Goal: Task Accomplishment & Management: Complete application form

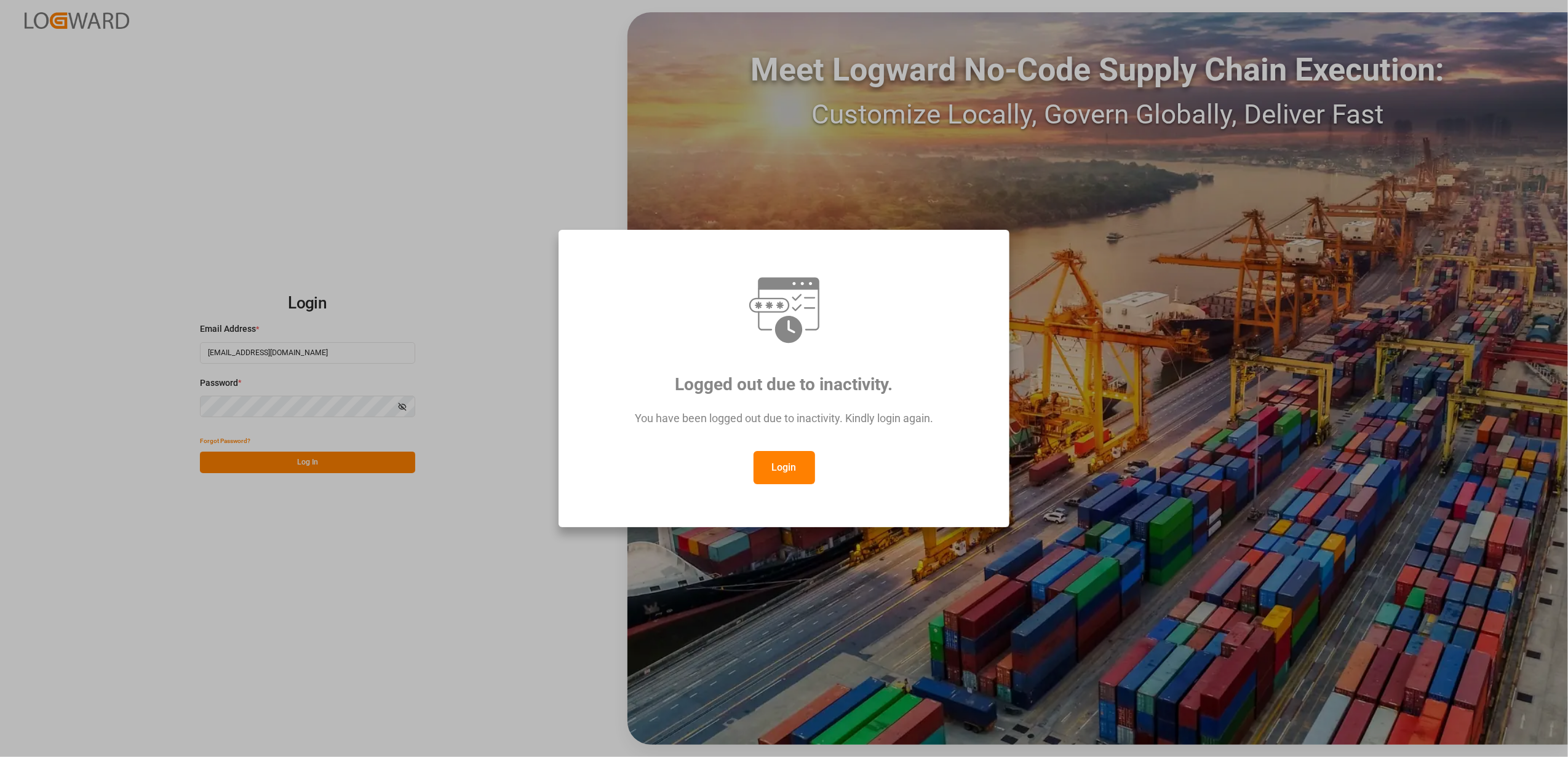
click at [342, 458] on div "Logged out due to inactivity. You have been logged out due to inactivity. Kindl…" at bounding box center [784, 378] width 1568 height 757
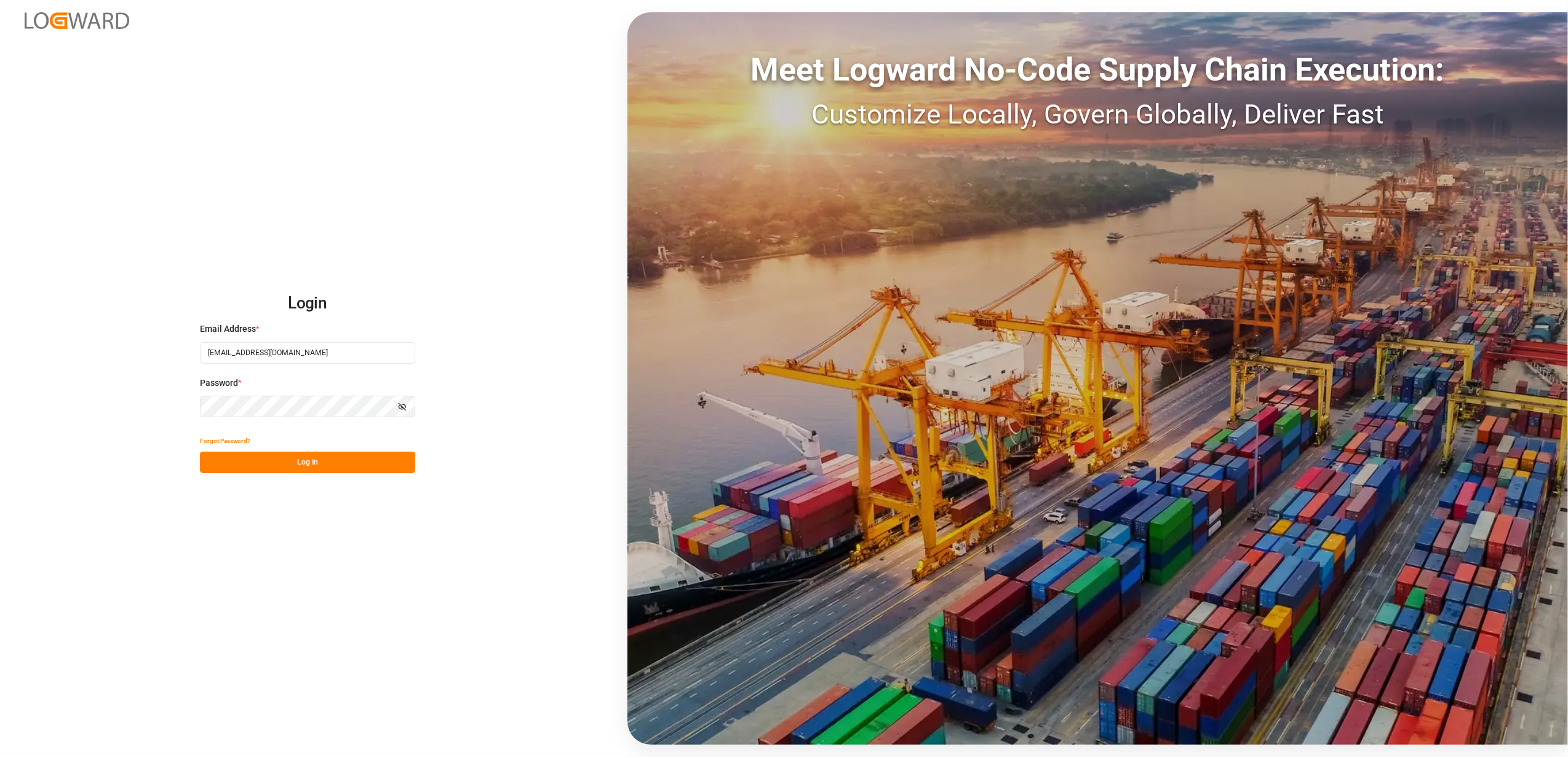
click at [292, 463] on button "Log In" at bounding box center [308, 462] width 215 height 22
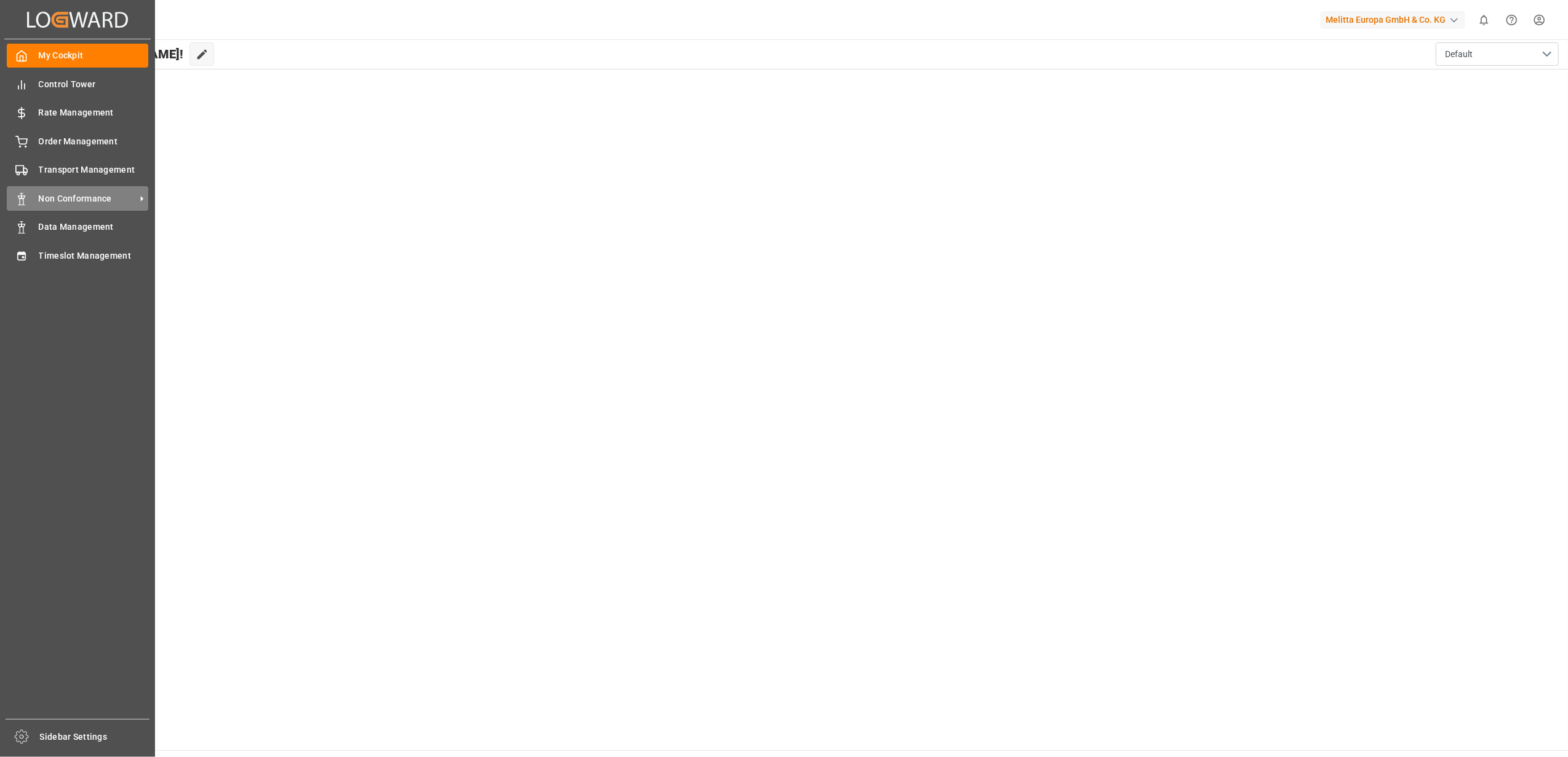
click at [112, 195] on span "Non Conformance" at bounding box center [87, 198] width 98 height 13
click at [79, 200] on span "Non Conformance" at bounding box center [87, 198] width 98 height 13
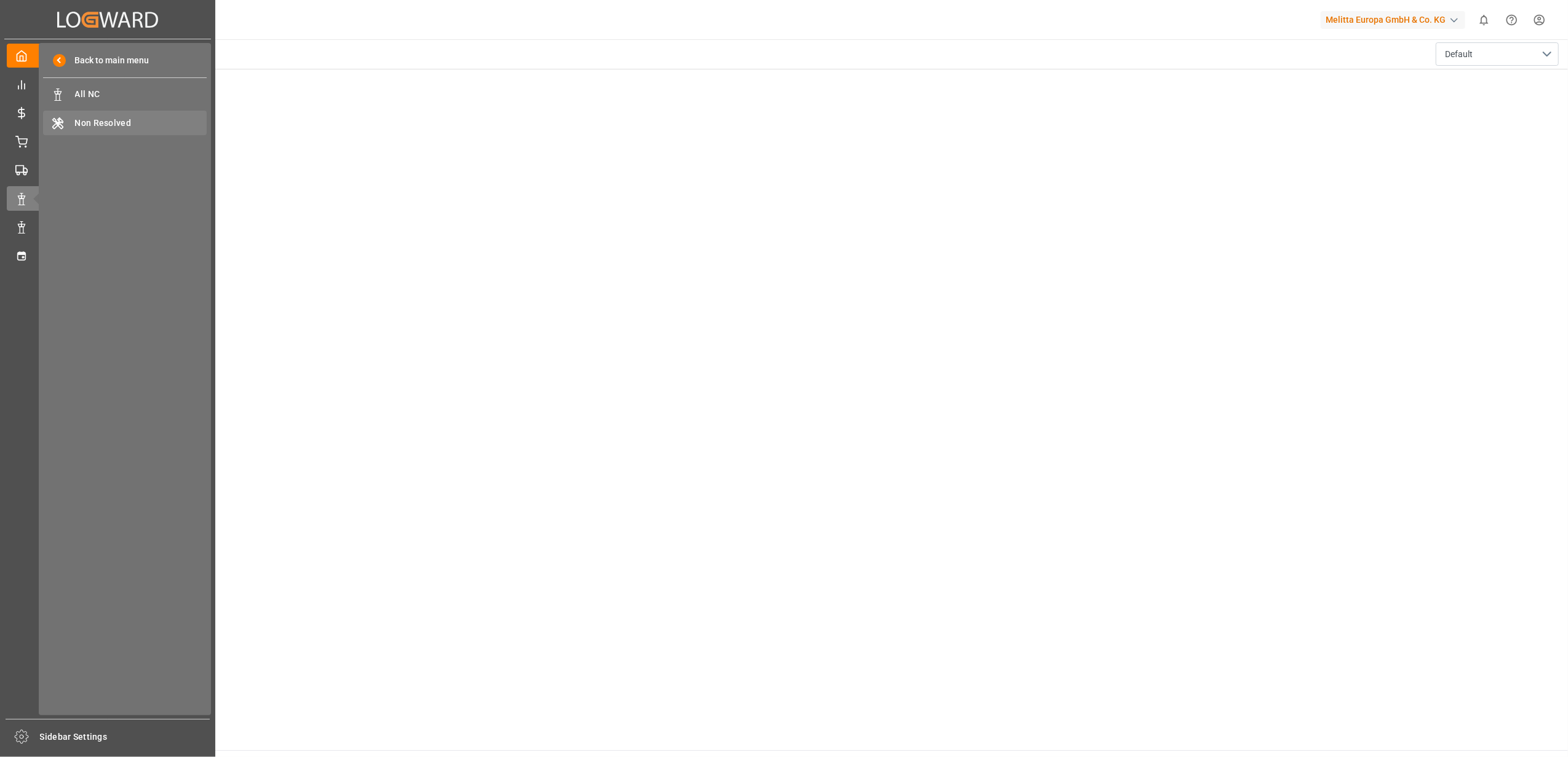
drag, startPoint x: 79, startPoint y: 200, endPoint x: 82, endPoint y: 118, distance: 82.1
click at [82, 118] on span "Non Resolved" at bounding box center [141, 122] width 132 height 13
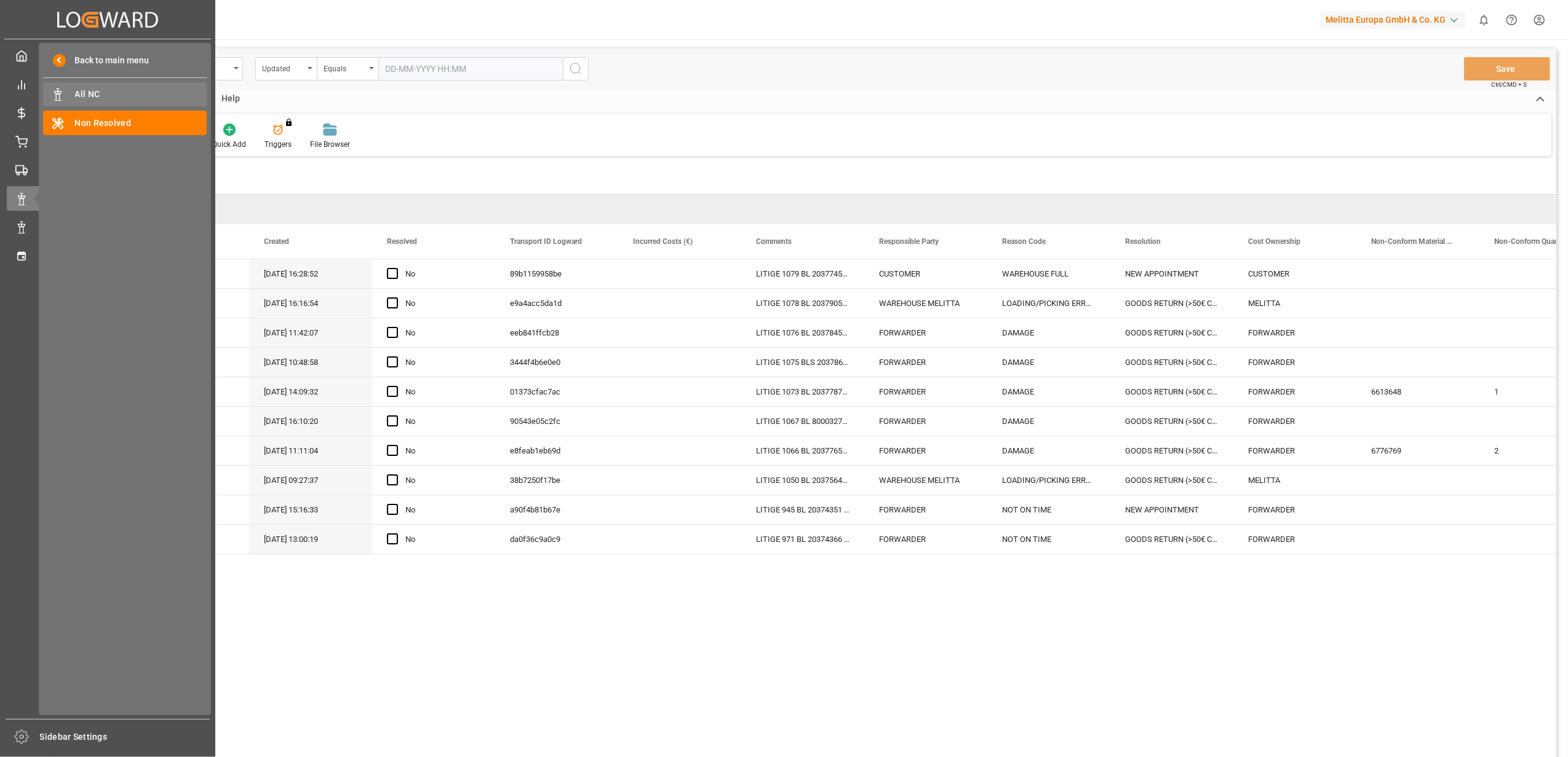
click at [130, 98] on span "All NC" at bounding box center [141, 94] width 132 height 13
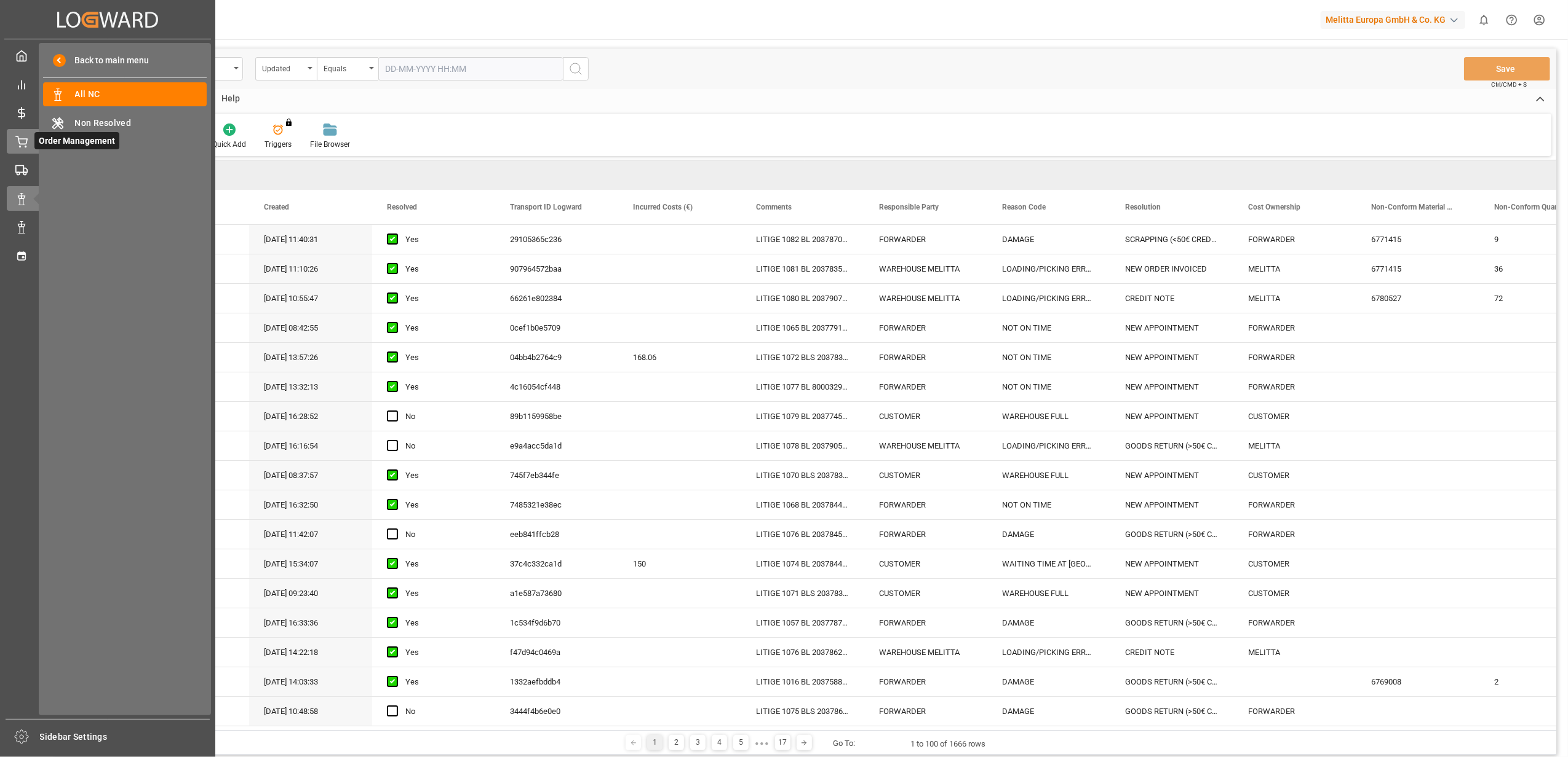
click at [23, 136] on icon at bounding box center [22, 142] width 12 height 12
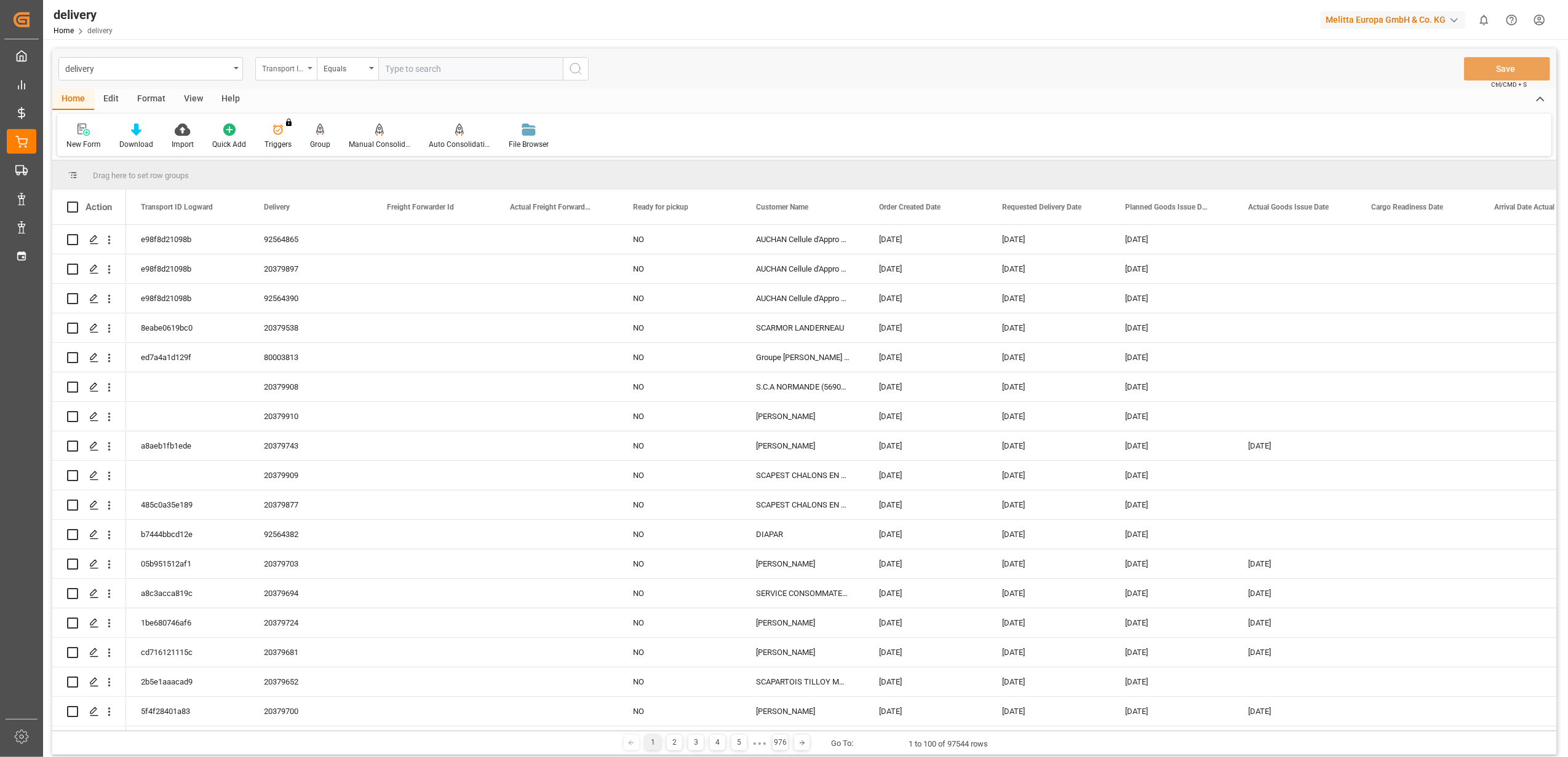
click at [308, 69] on icon "open menu" at bounding box center [310, 68] width 5 height 2
click at [299, 154] on div "Delivery" at bounding box center [347, 151] width 183 height 26
click at [459, 68] on input "text" at bounding box center [470, 69] width 184 height 24
type input "20378820"
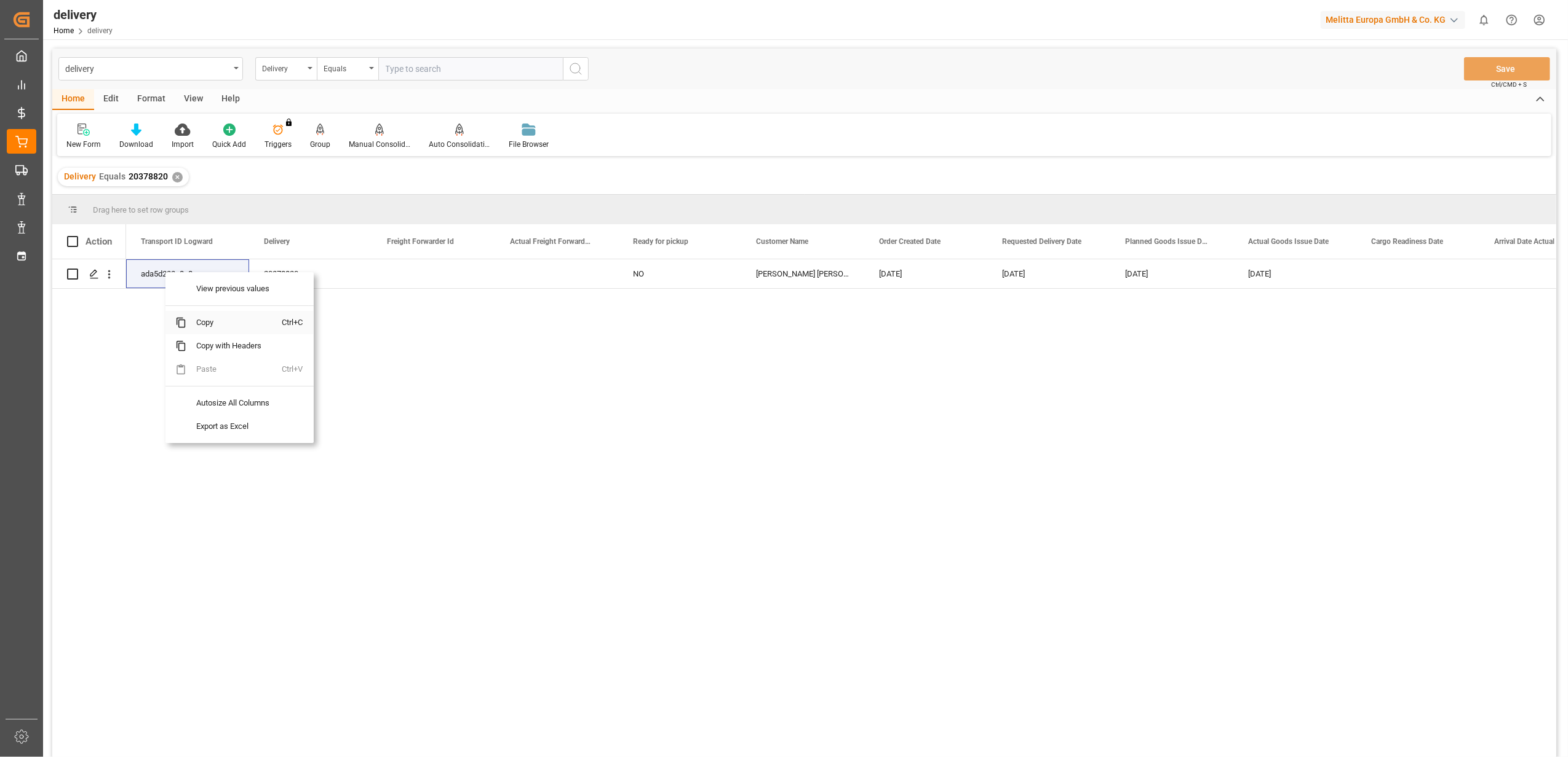
click at [222, 322] on span "Copy" at bounding box center [234, 323] width 96 height 24
click at [217, 328] on span "Copy" at bounding box center [244, 327] width 96 height 24
click at [223, 326] on span "Copy" at bounding box center [237, 324] width 96 height 24
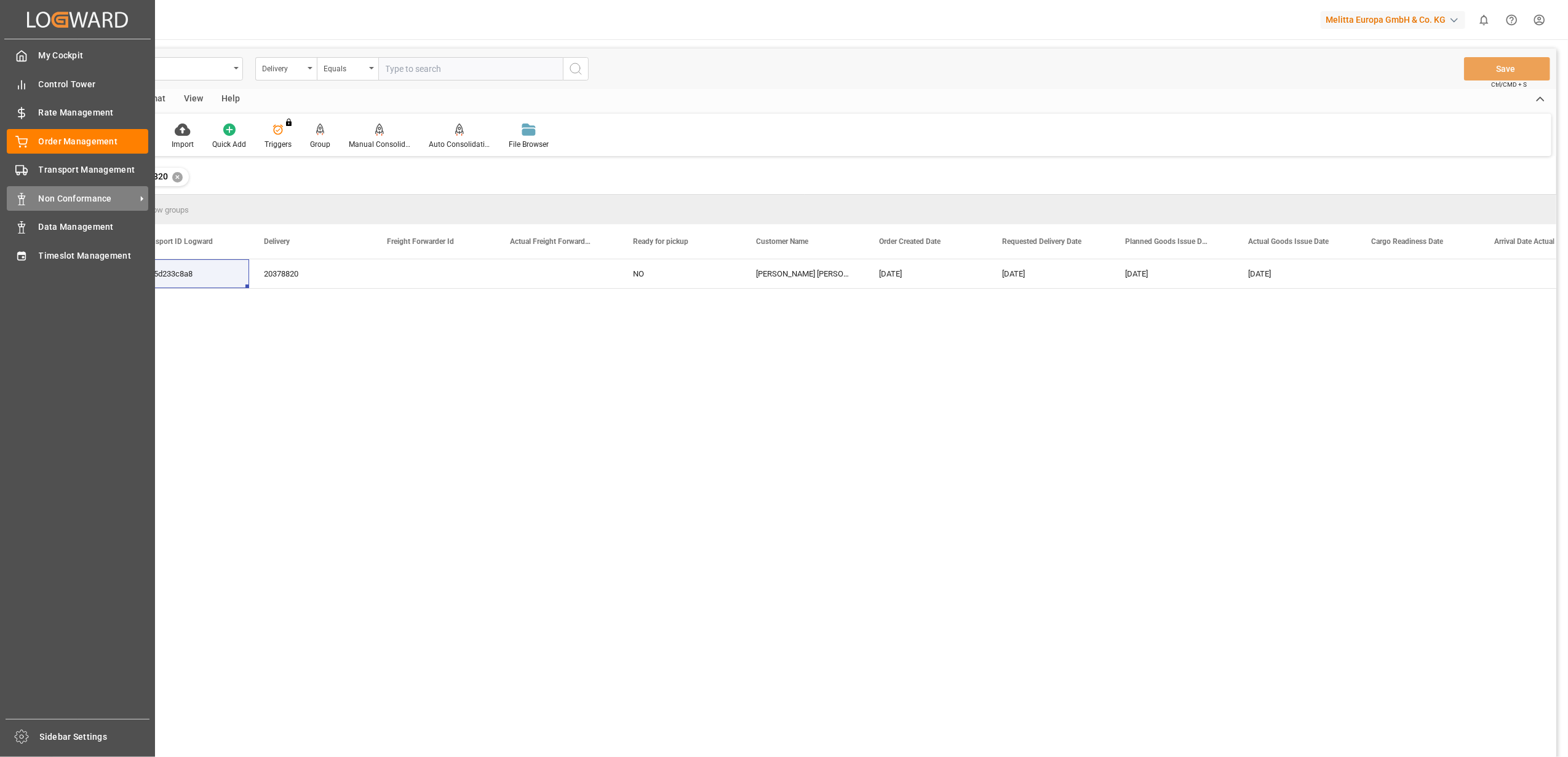
click at [71, 197] on span "Non Conformance" at bounding box center [87, 198] width 98 height 13
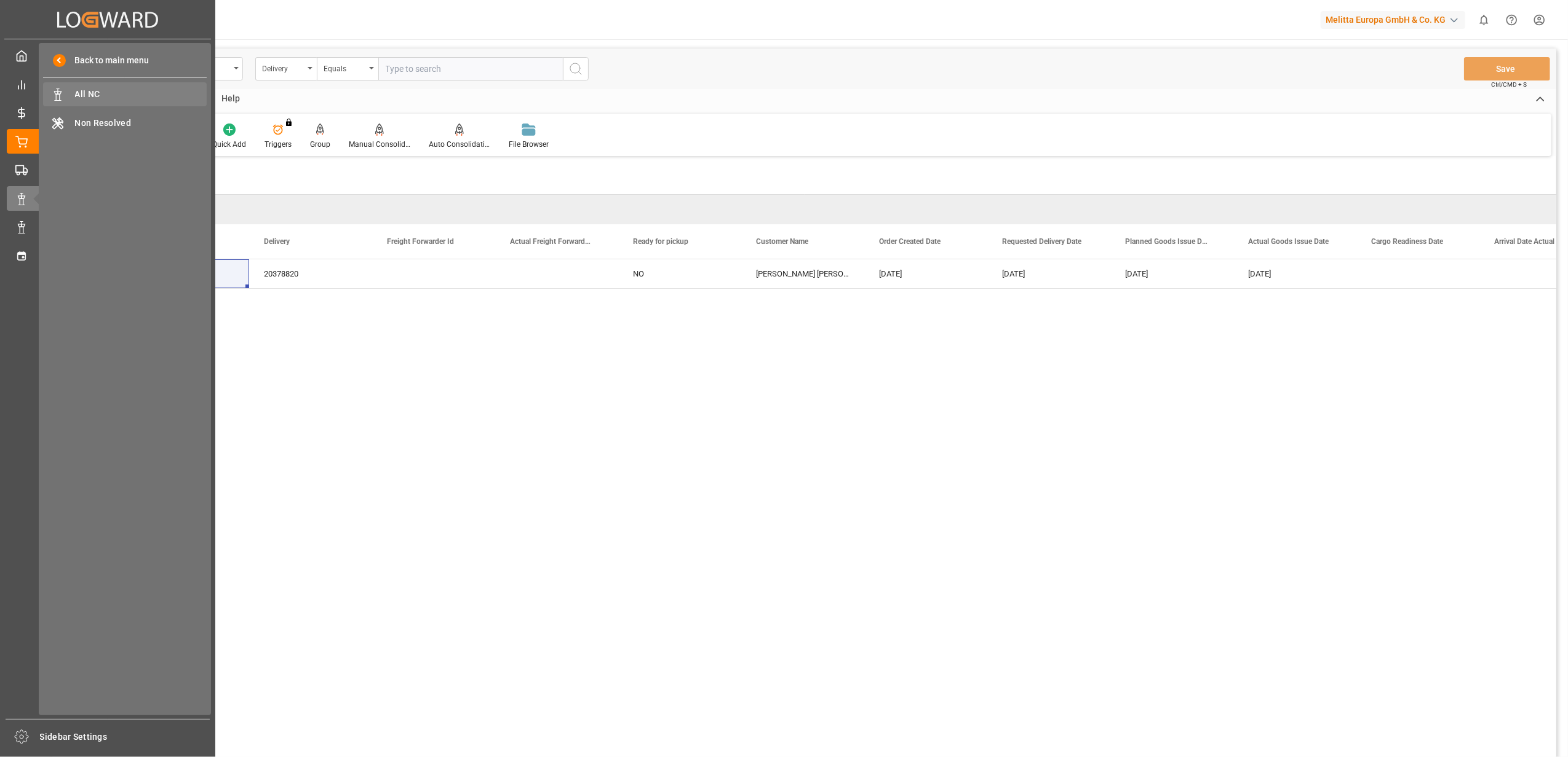
click at [113, 104] on div "All NC All NC" at bounding box center [125, 95] width 164 height 24
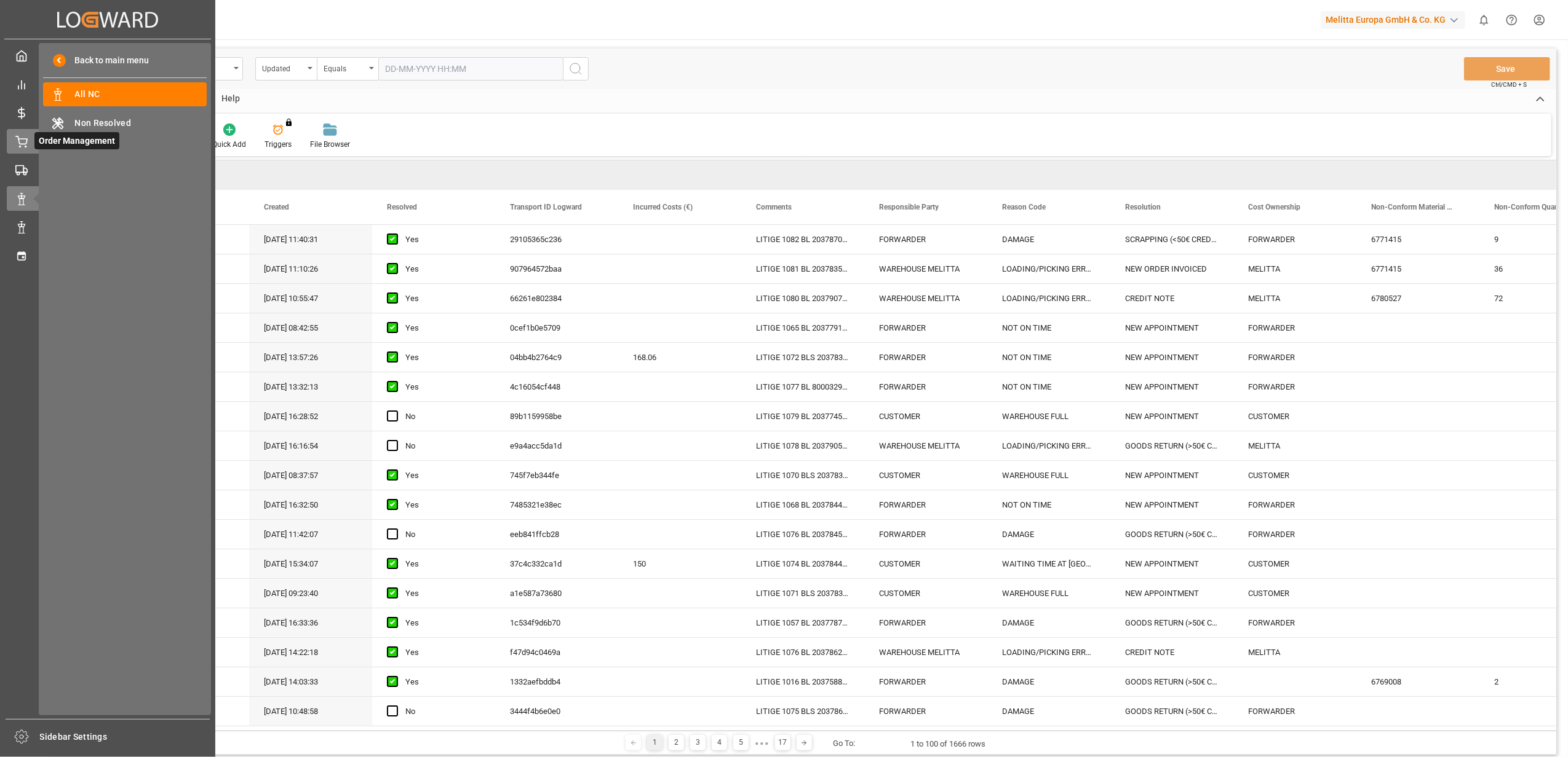
click at [16, 139] on icon at bounding box center [22, 142] width 12 height 12
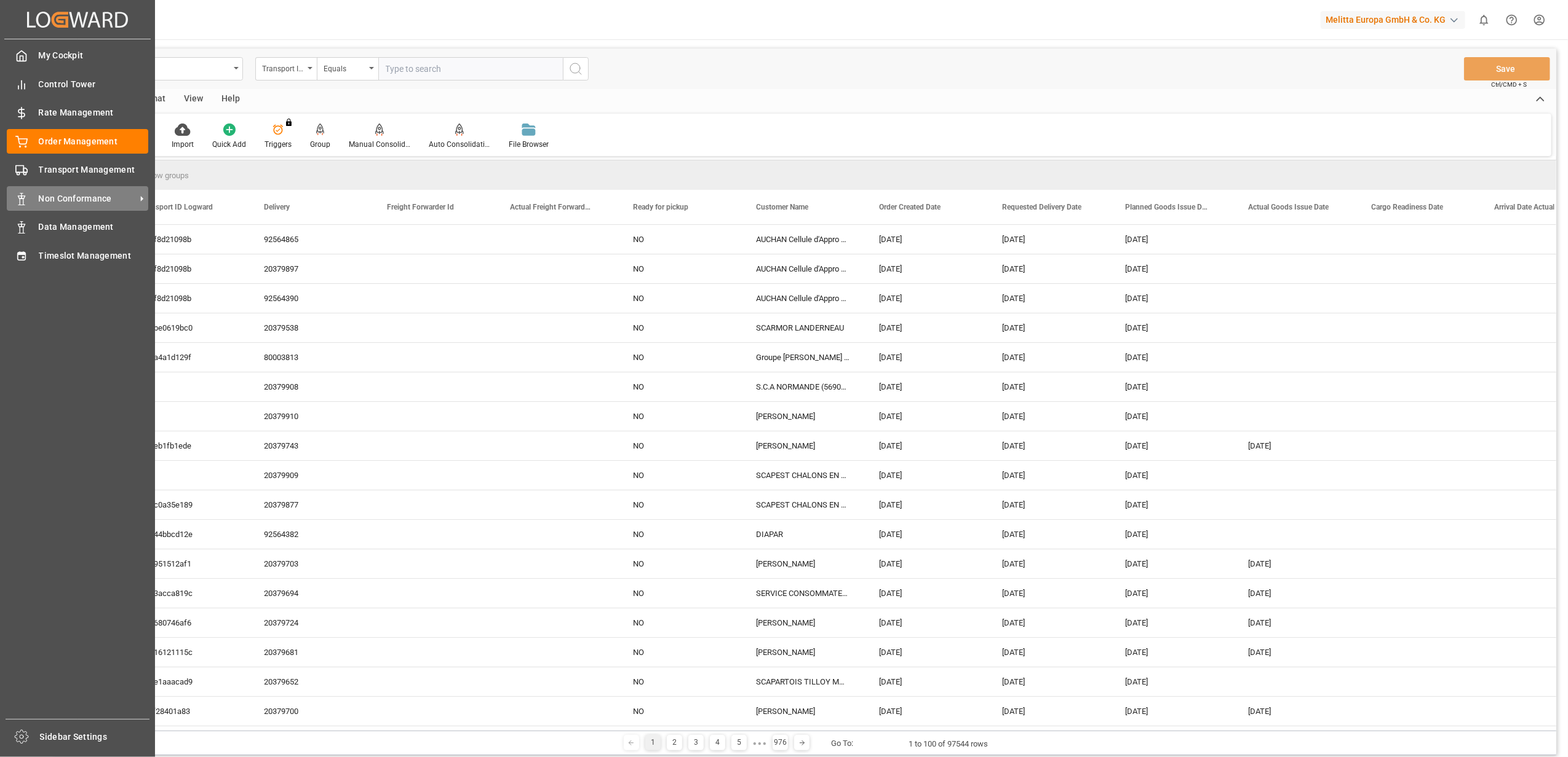
click at [82, 197] on span "Non Conformance" at bounding box center [87, 198] width 98 height 13
click at [50, 192] on span "Non Conformance" at bounding box center [87, 198] width 98 height 13
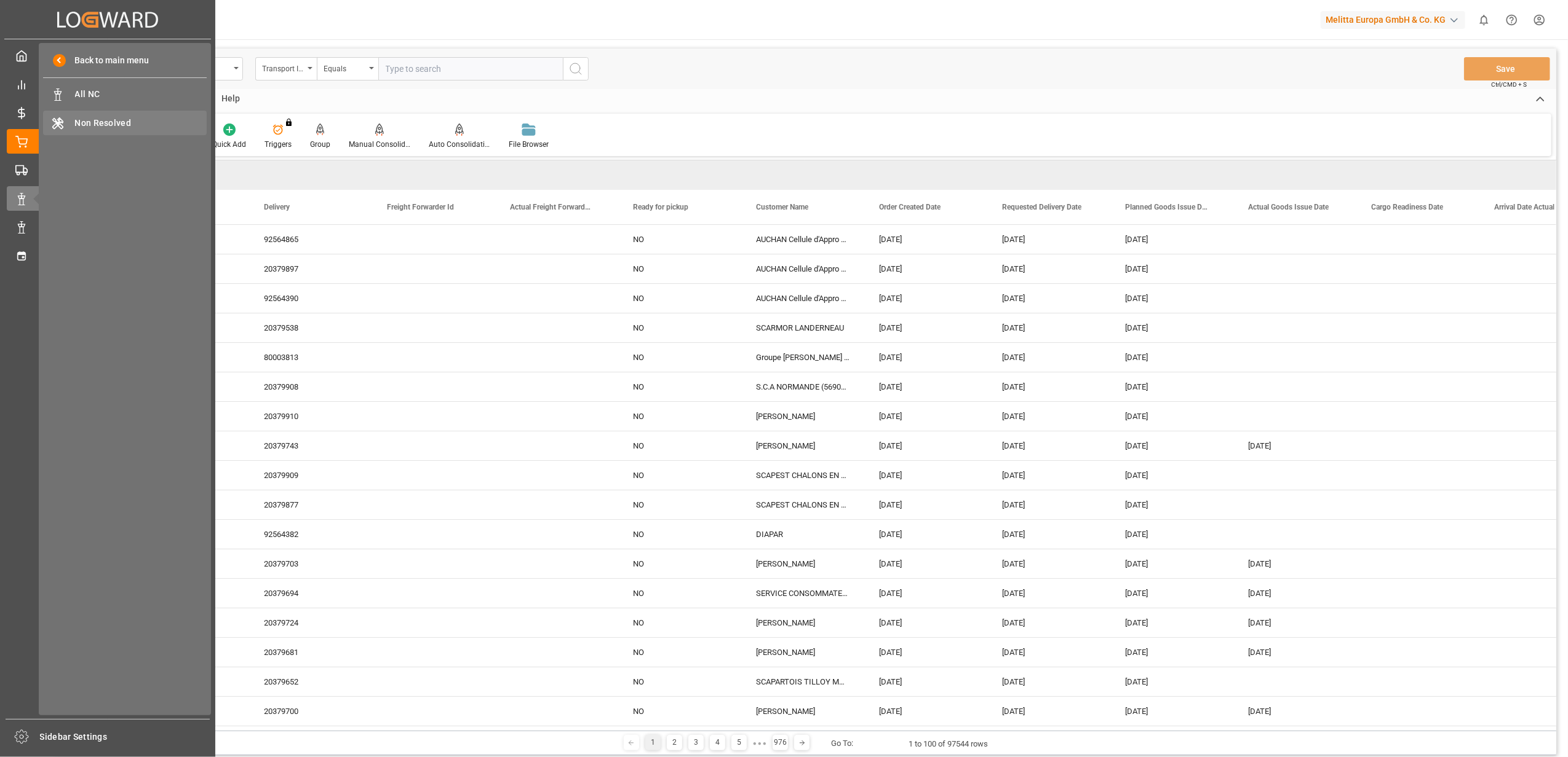
click at [103, 124] on span "Non Resolved" at bounding box center [141, 122] width 132 height 13
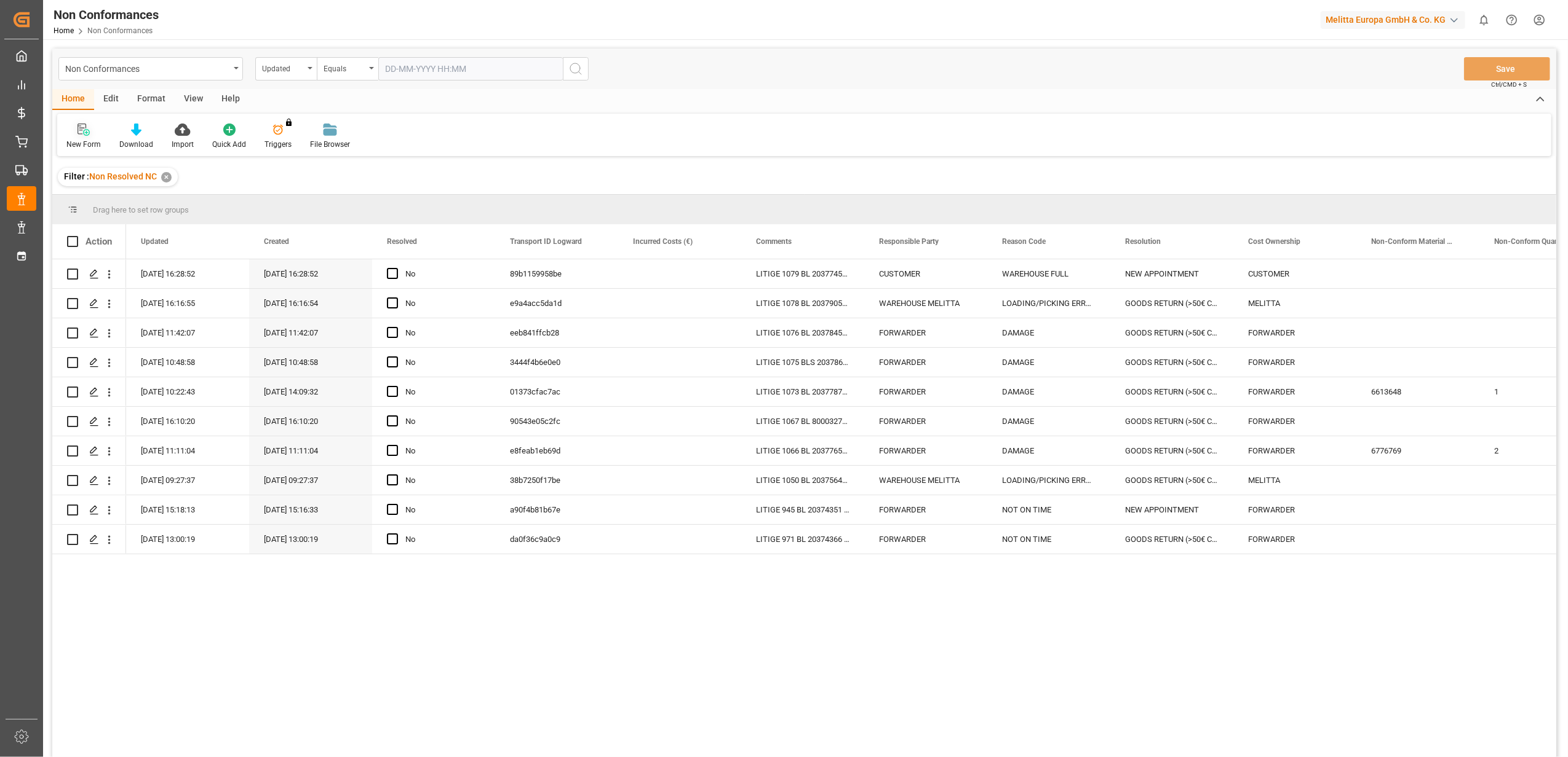
click at [83, 133] on icon at bounding box center [84, 129] width 12 height 12
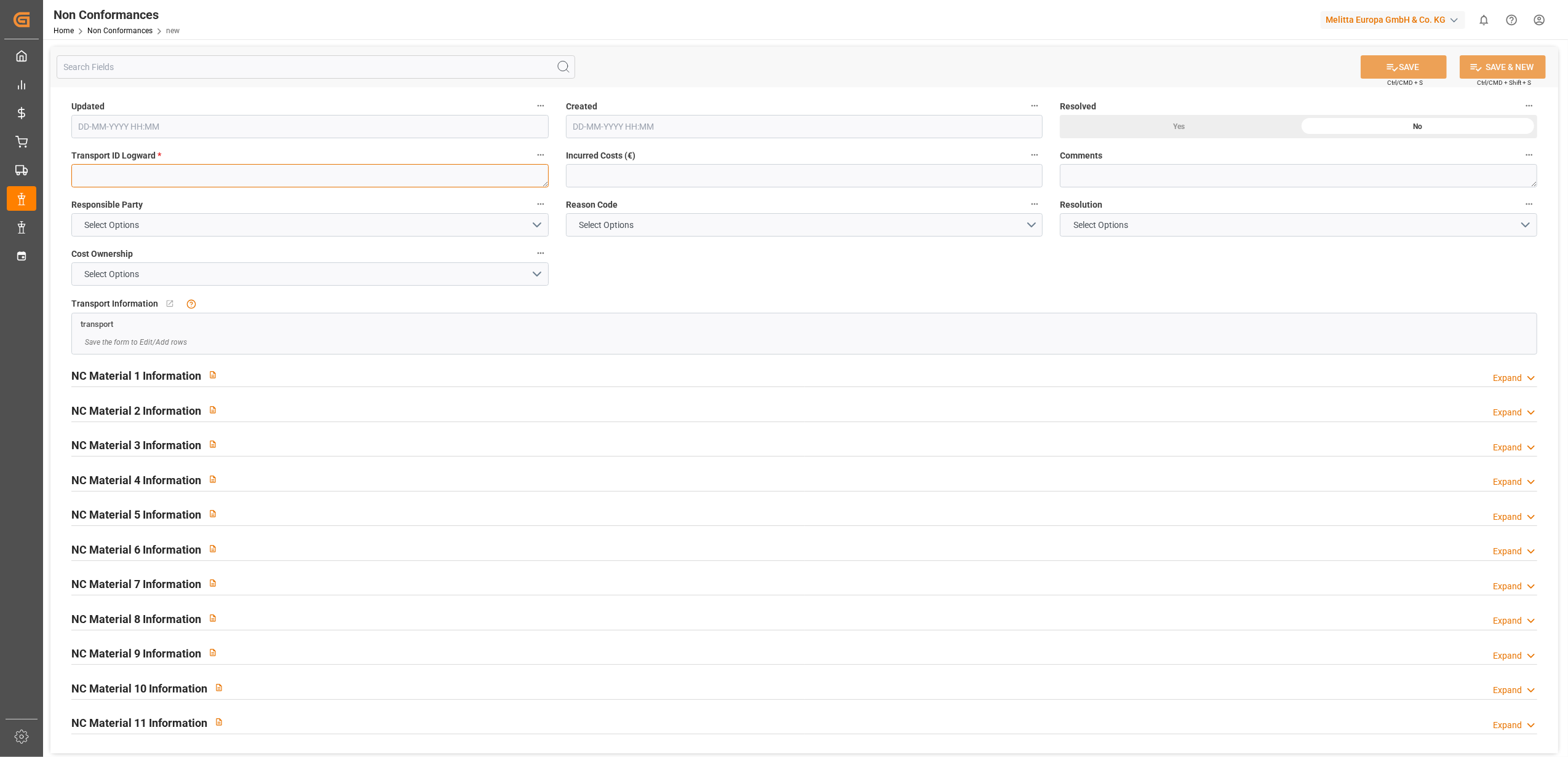
click at [148, 169] on textarea at bounding box center [310, 176] width 477 height 24
paste textarea "ada5d233c8a8"
type textarea "ada5d233c8a8"
click at [539, 227] on button "Select Options" at bounding box center [310, 225] width 477 height 24
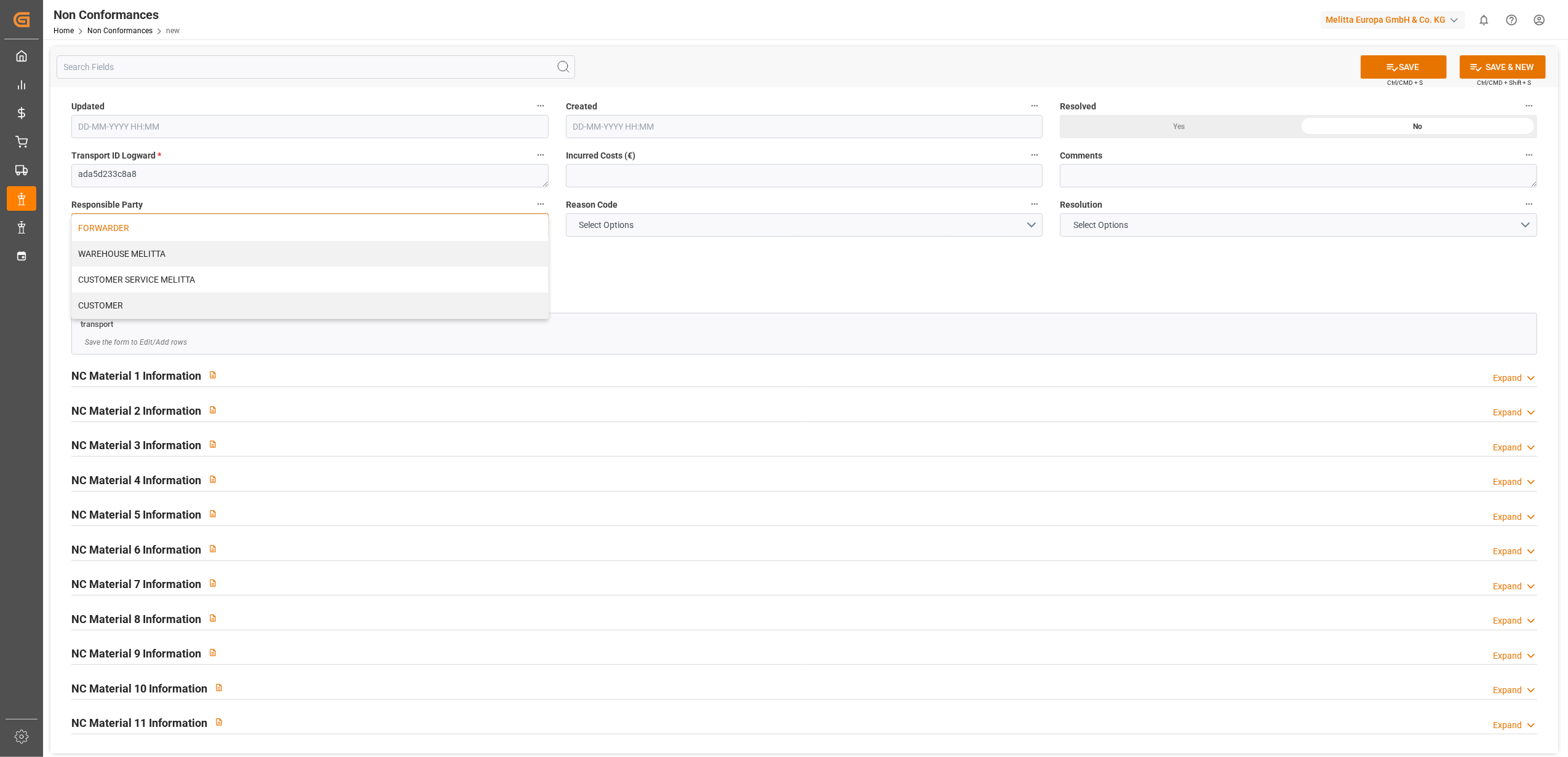
click at [213, 235] on div "FORWARDER" at bounding box center [310, 228] width 476 height 26
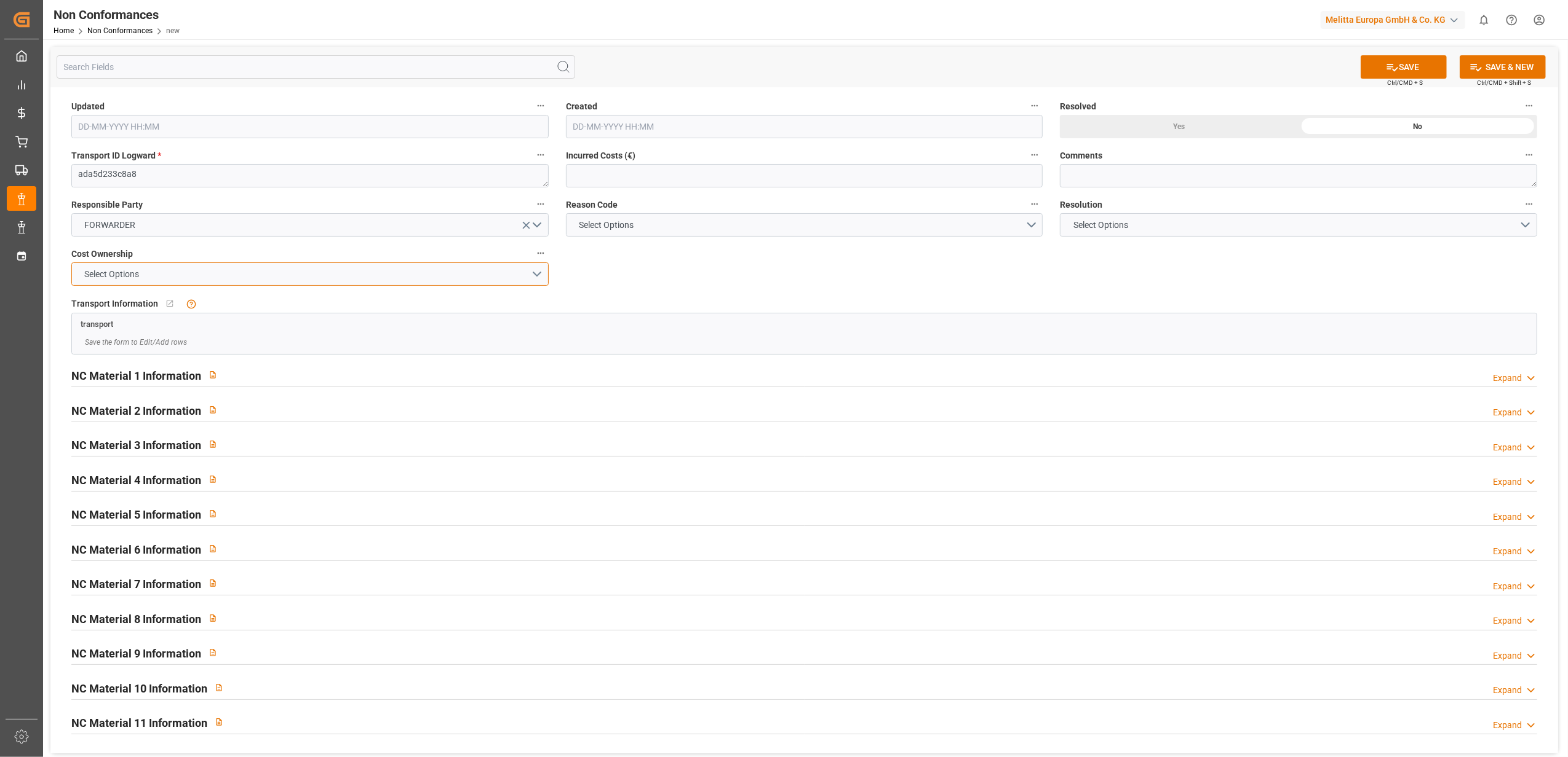
click at [535, 272] on button "Select Options" at bounding box center [310, 274] width 477 height 24
click at [488, 281] on div "FORWARDER" at bounding box center [310, 277] width 476 height 26
click at [1030, 227] on button "Select Options" at bounding box center [805, 225] width 477 height 24
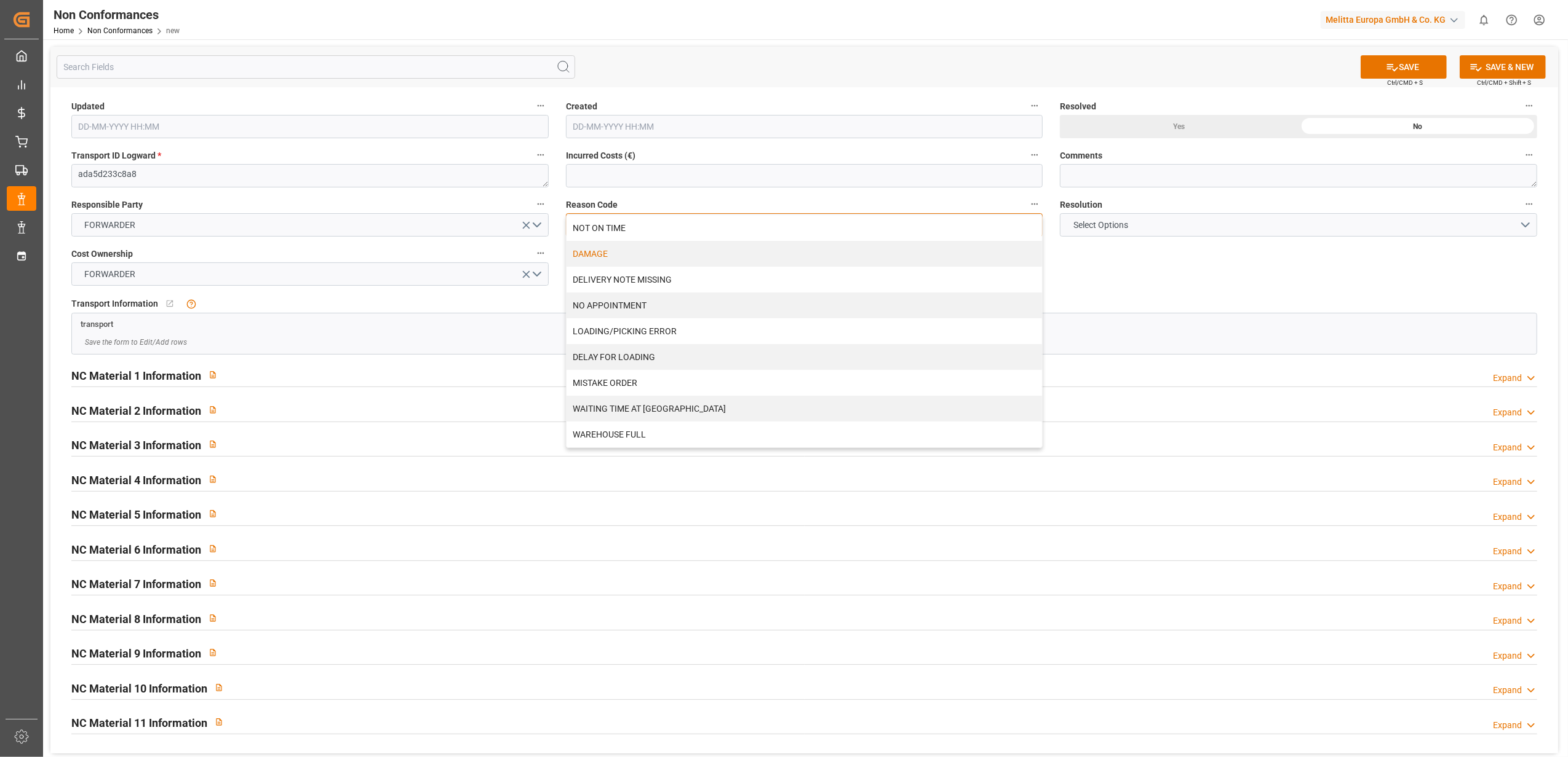
click at [1007, 253] on div "DAMAGE" at bounding box center [804, 253] width 476 height 26
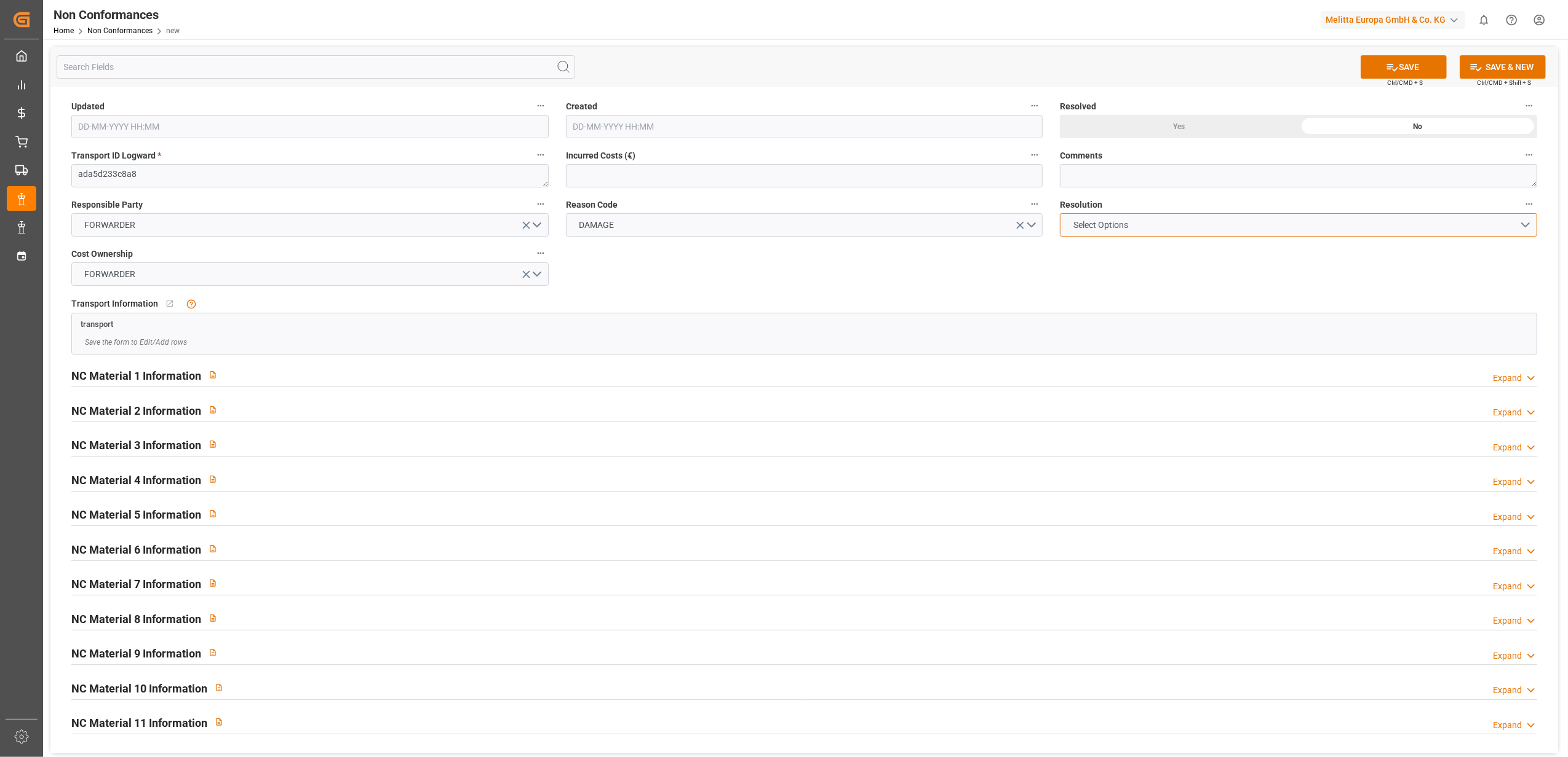
click at [1519, 225] on button "Select Options" at bounding box center [1299, 225] width 477 height 24
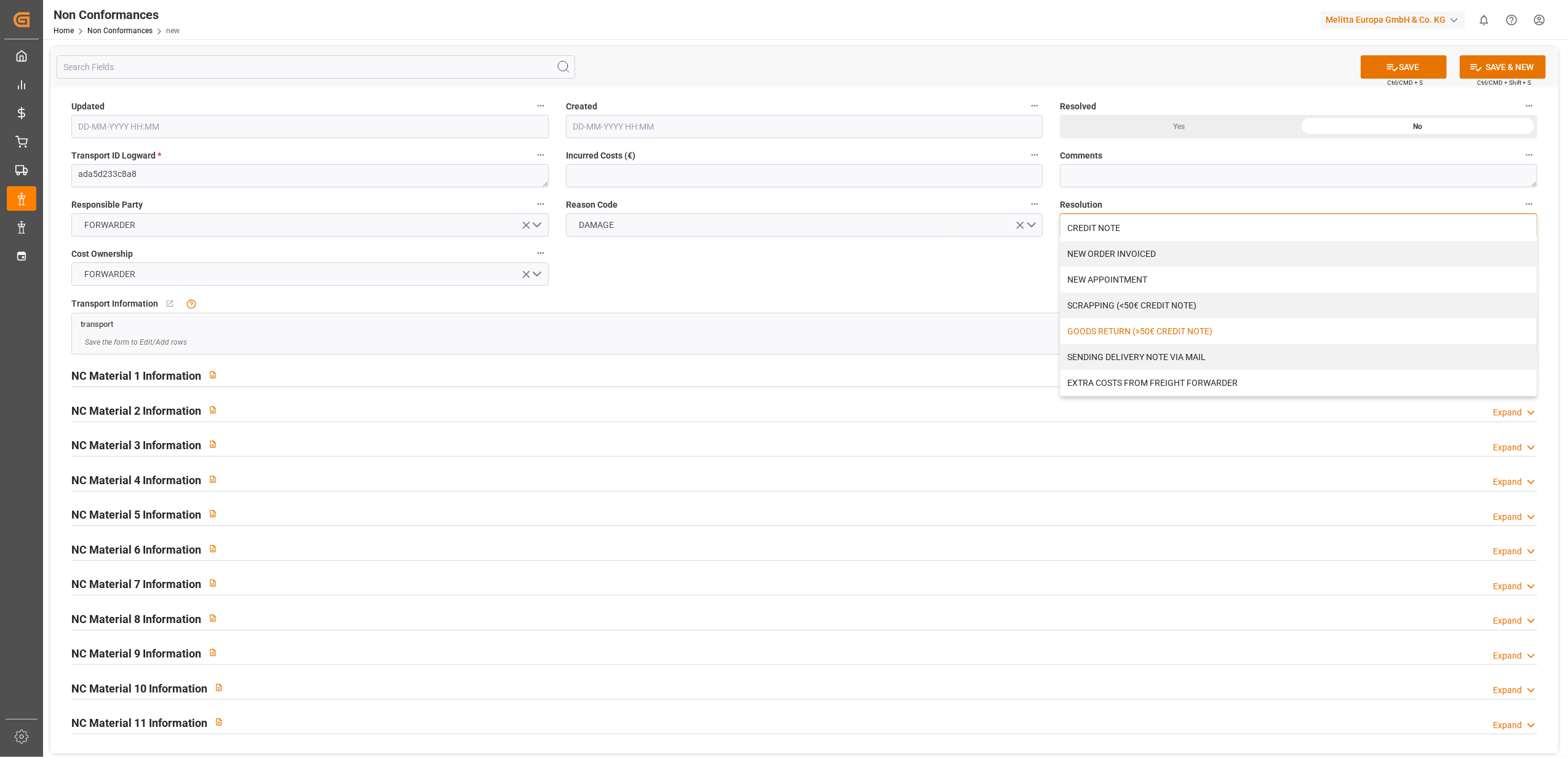
click at [1367, 337] on div "GOODS RETURN (>50€ CREDIT NOTE)" at bounding box center [1298, 331] width 476 height 26
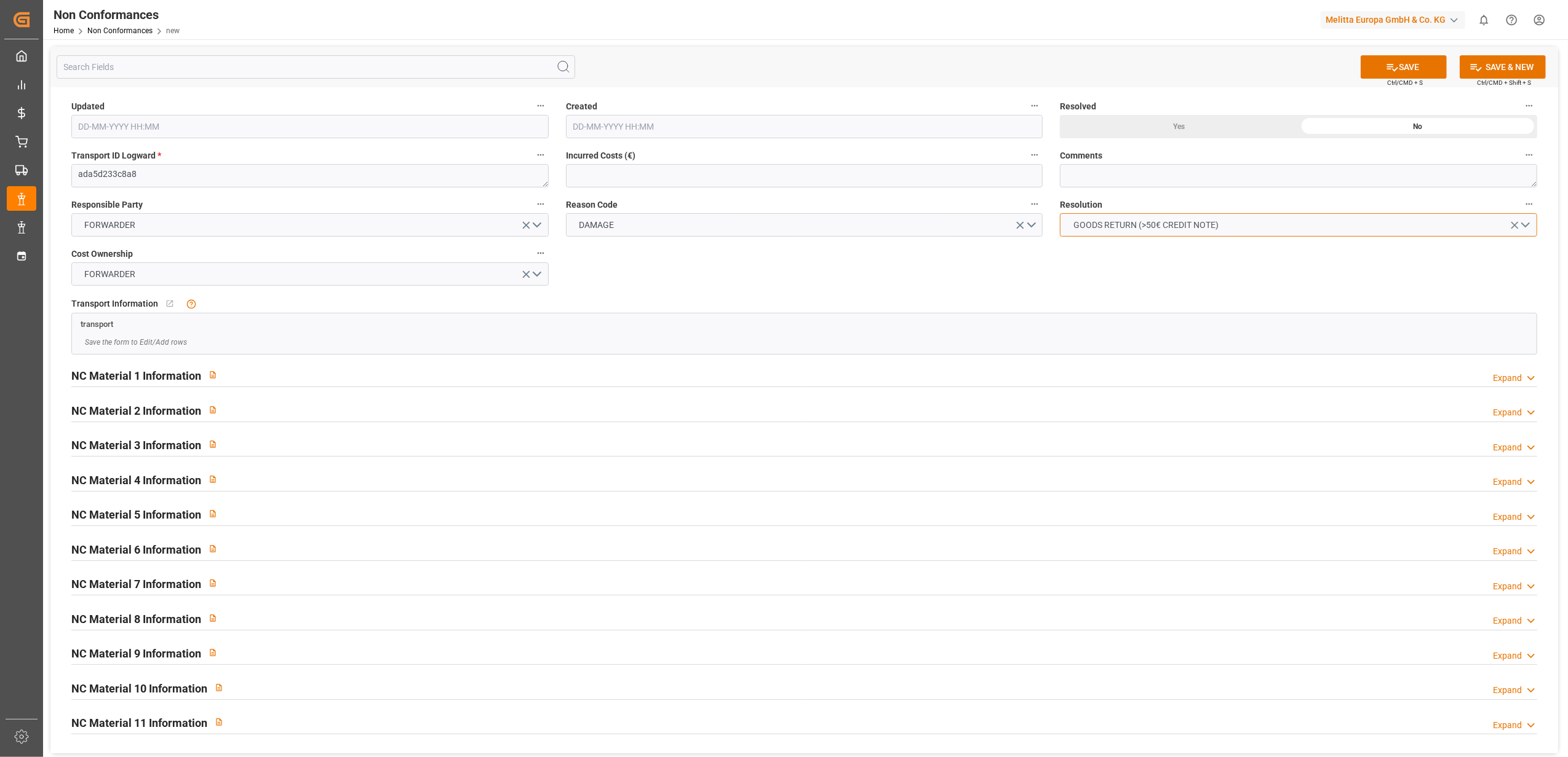
click at [1528, 224] on button "GOODS RETURN (>50€ CREDIT NOTE)" at bounding box center [1299, 225] width 477 height 24
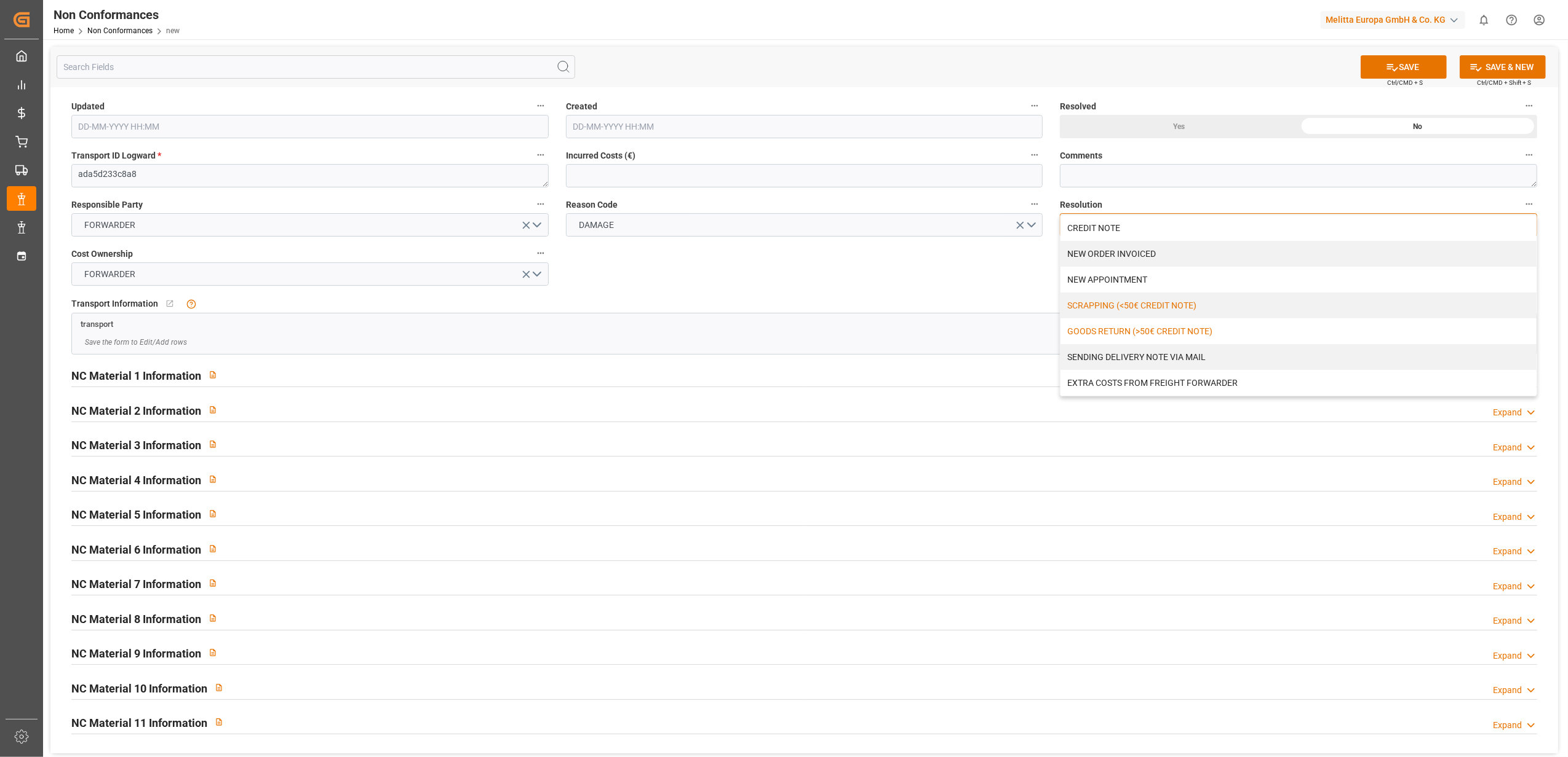
click at [1155, 308] on div "SCRAPPING (<50€ CREDIT NOTE)" at bounding box center [1298, 306] width 476 height 26
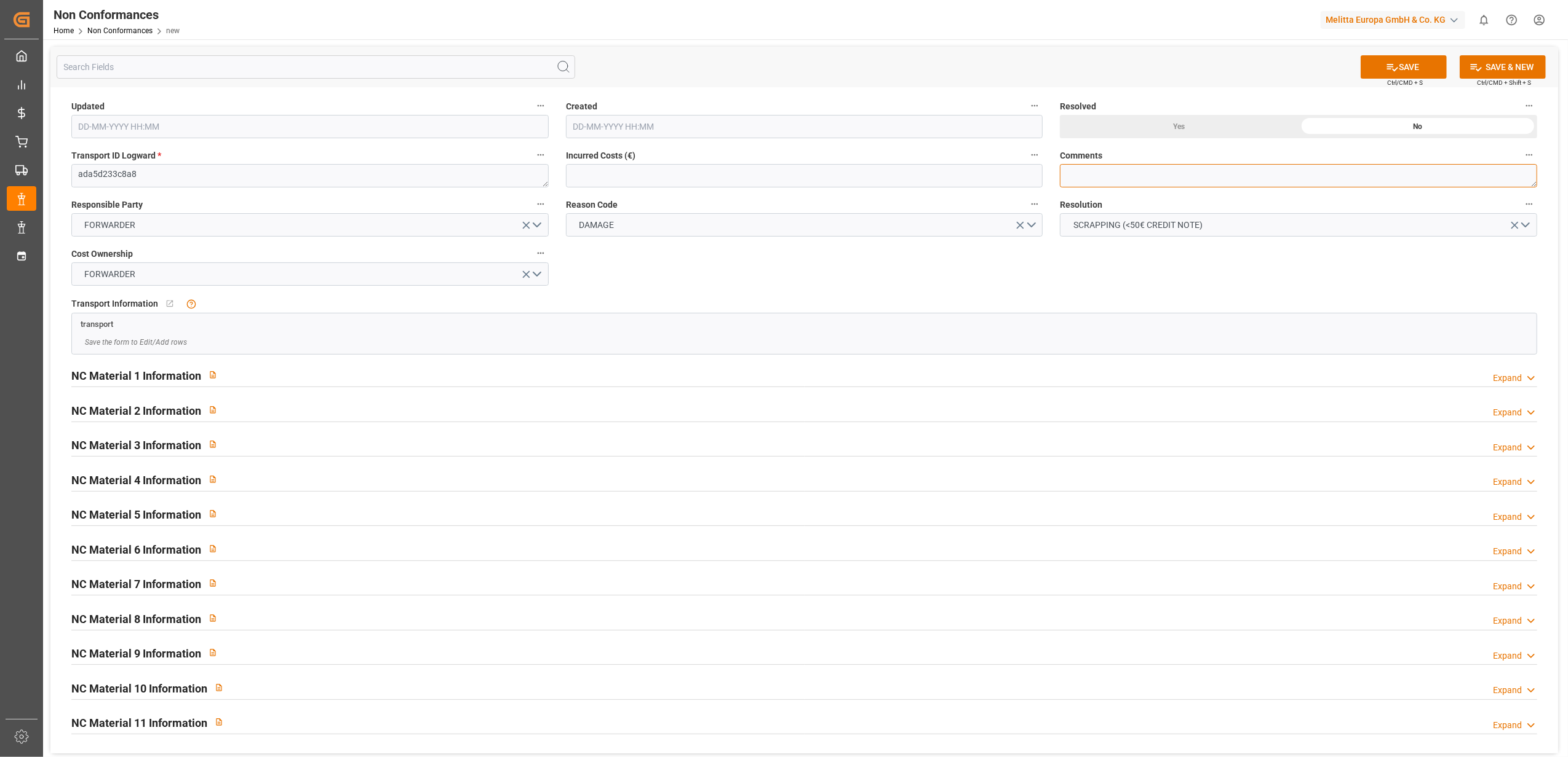
click at [1183, 171] on textarea at bounding box center [1299, 176] width 477 height 24
type textarea "LITIGE 1083 BL 20378820"
click at [1521, 378] on div "Expand" at bounding box center [1507, 378] width 29 height 13
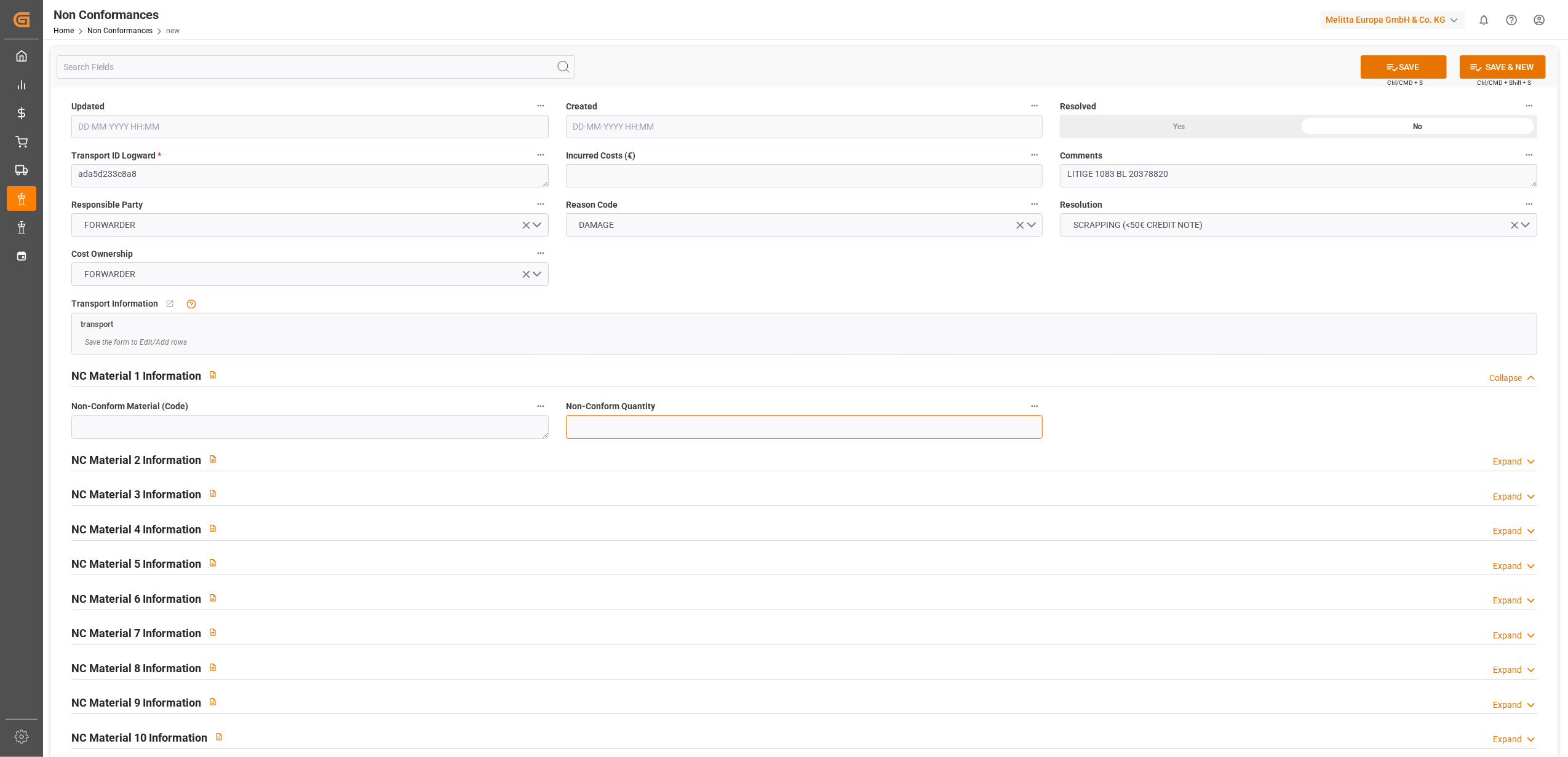
click at [711, 431] on input "text" at bounding box center [805, 428] width 477 height 24
type input "1"
click at [345, 424] on textarea at bounding box center [310, 428] width 477 height 24
paste textarea "6756989"
type textarea "6756989"
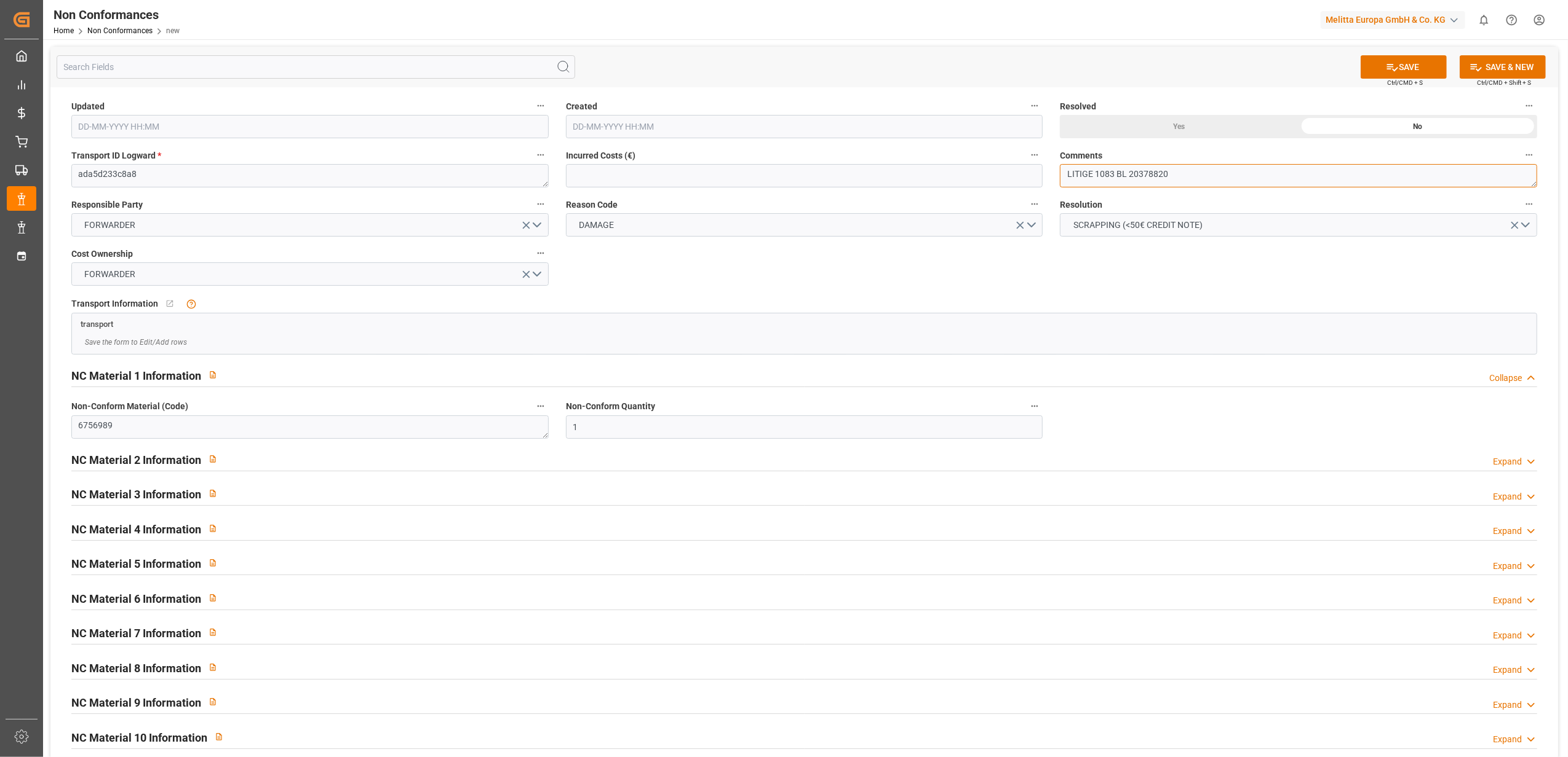
click at [1223, 177] on textarea "LITIGE 1083 BL 20378820" at bounding box center [1299, 176] width 477 height 24
type textarea "LITIGE 1083 BL 20378820 /// 1 Enjoy abîmé / Pas de retour"
click at [1176, 123] on div "Yes" at bounding box center [1179, 127] width 239 height 24
click at [1412, 70] on button "SAVE" at bounding box center [1403, 67] width 86 height 24
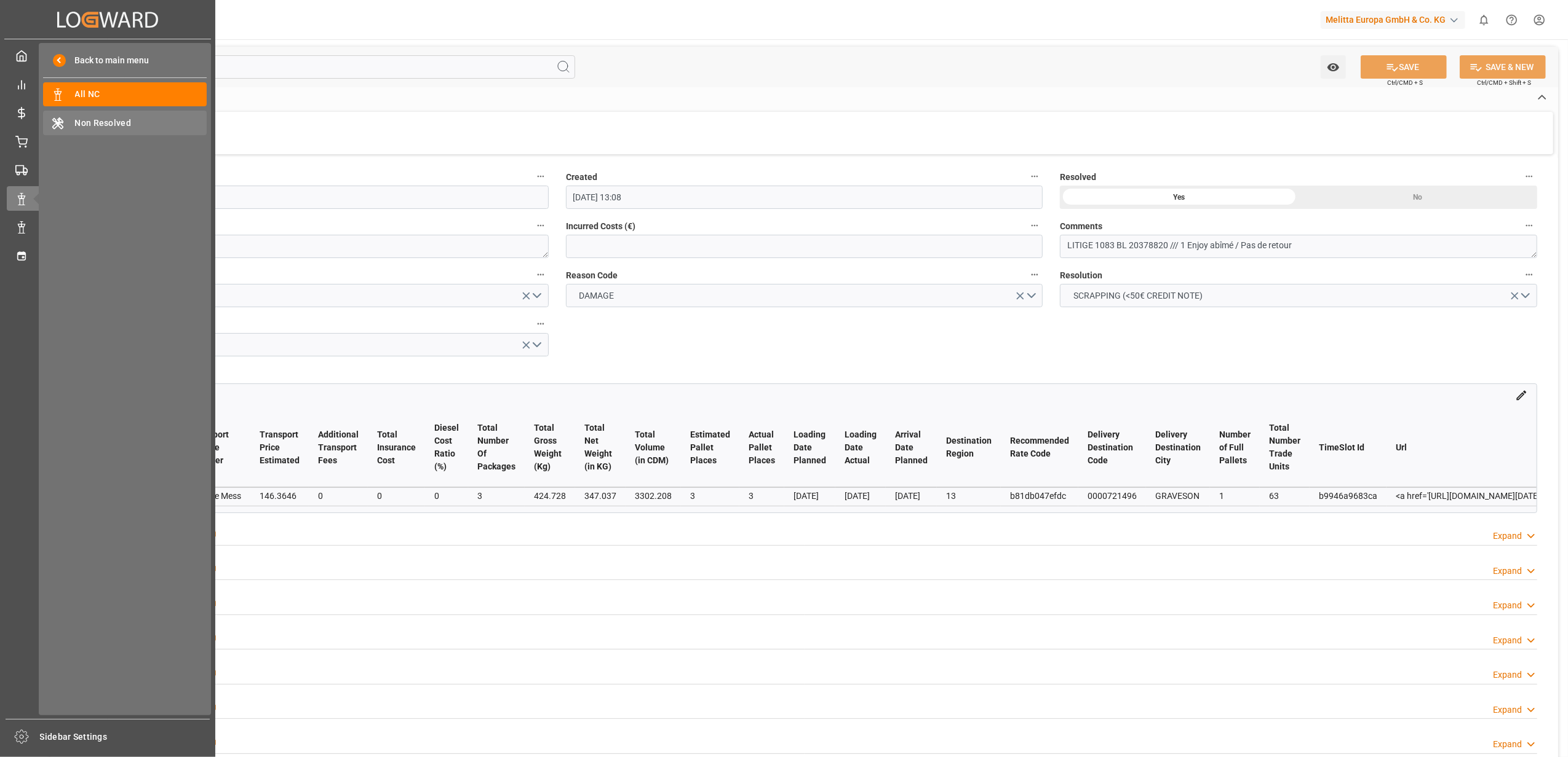
click at [115, 113] on div "Non Resolved Non Resolved" at bounding box center [125, 122] width 164 height 24
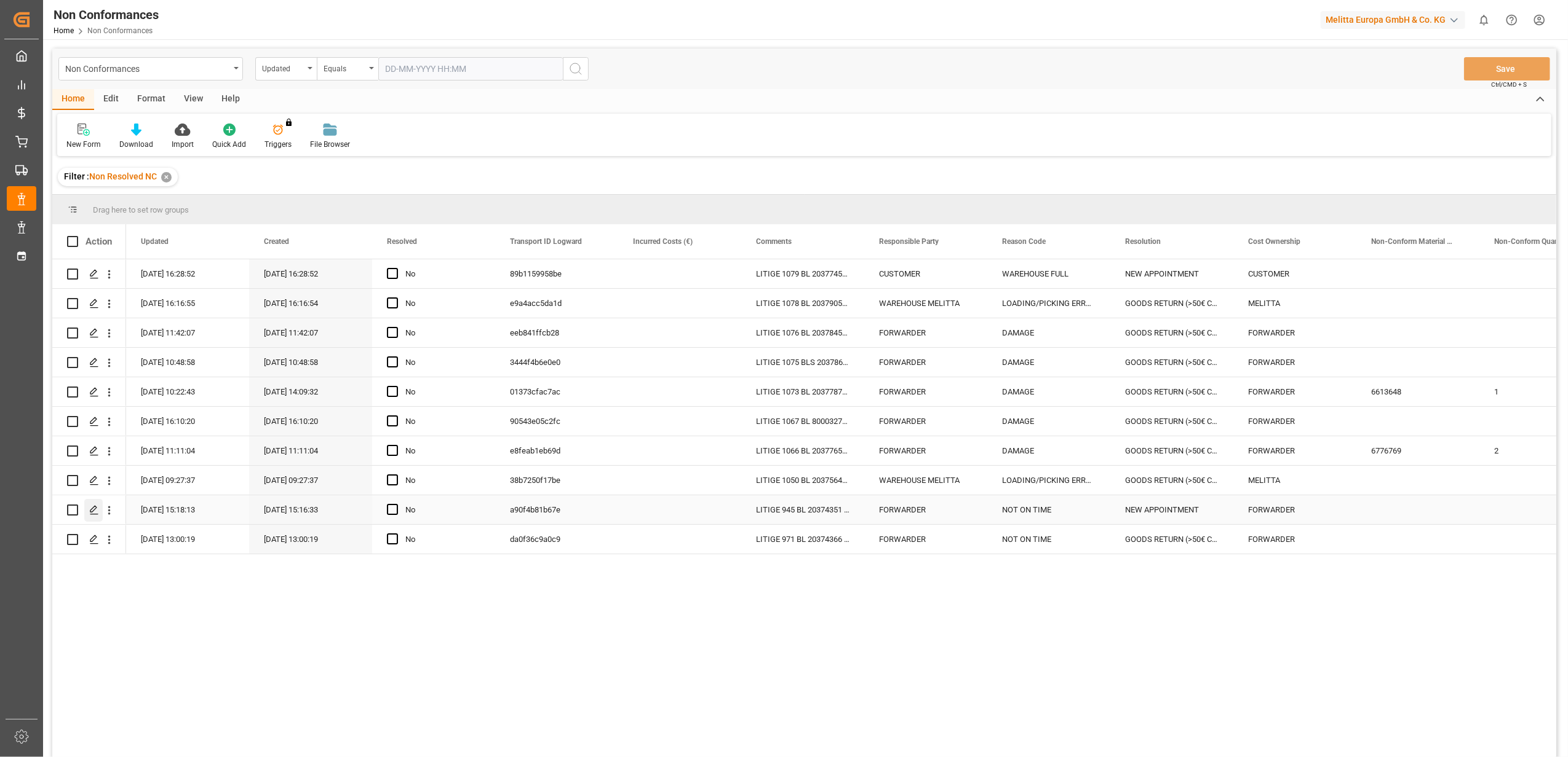
click at [91, 516] on div "Press SPACE to select this row." at bounding box center [93, 510] width 19 height 23
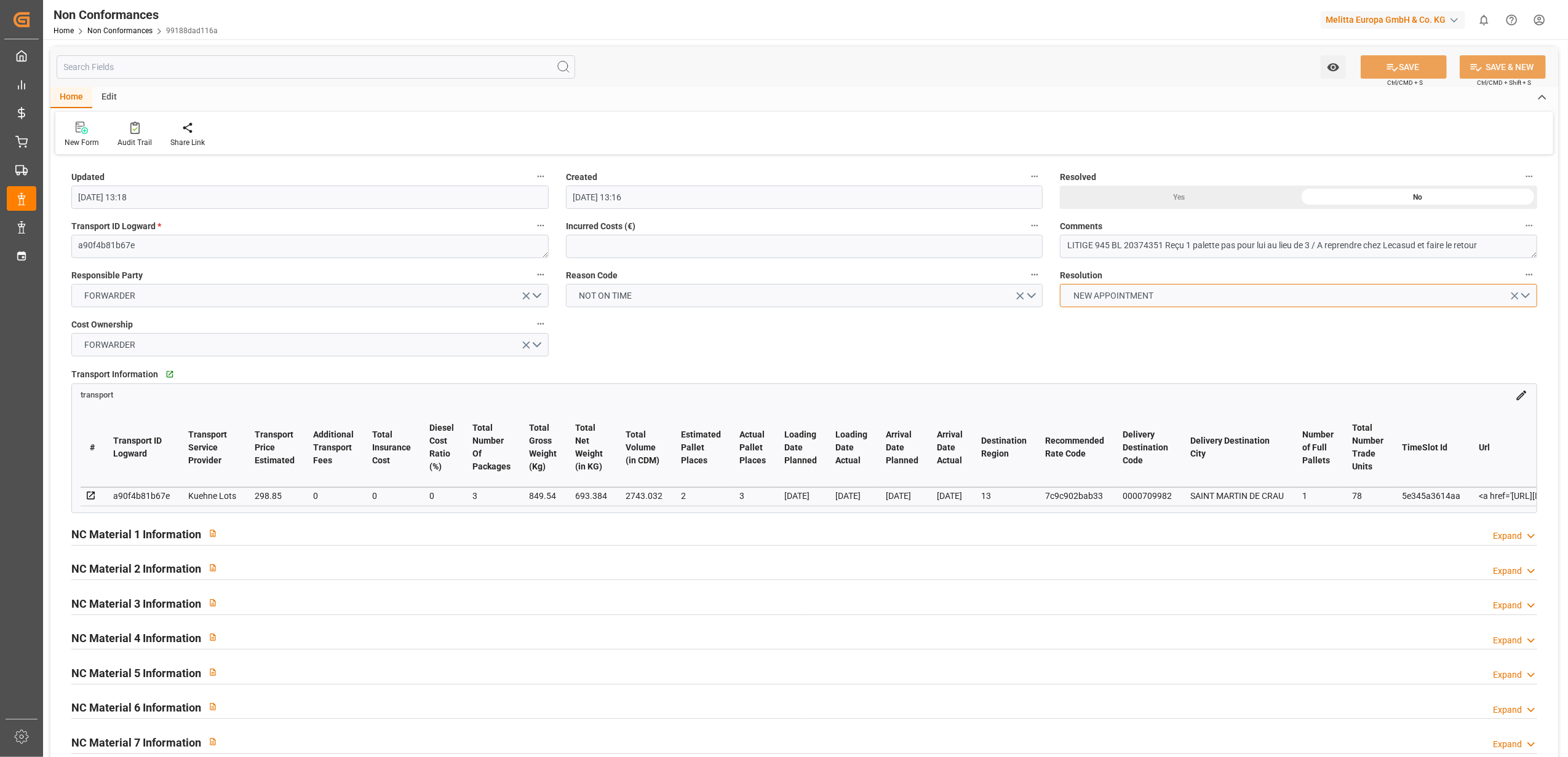
click at [1528, 295] on button "NEW APPOINTMENT" at bounding box center [1299, 296] width 477 height 24
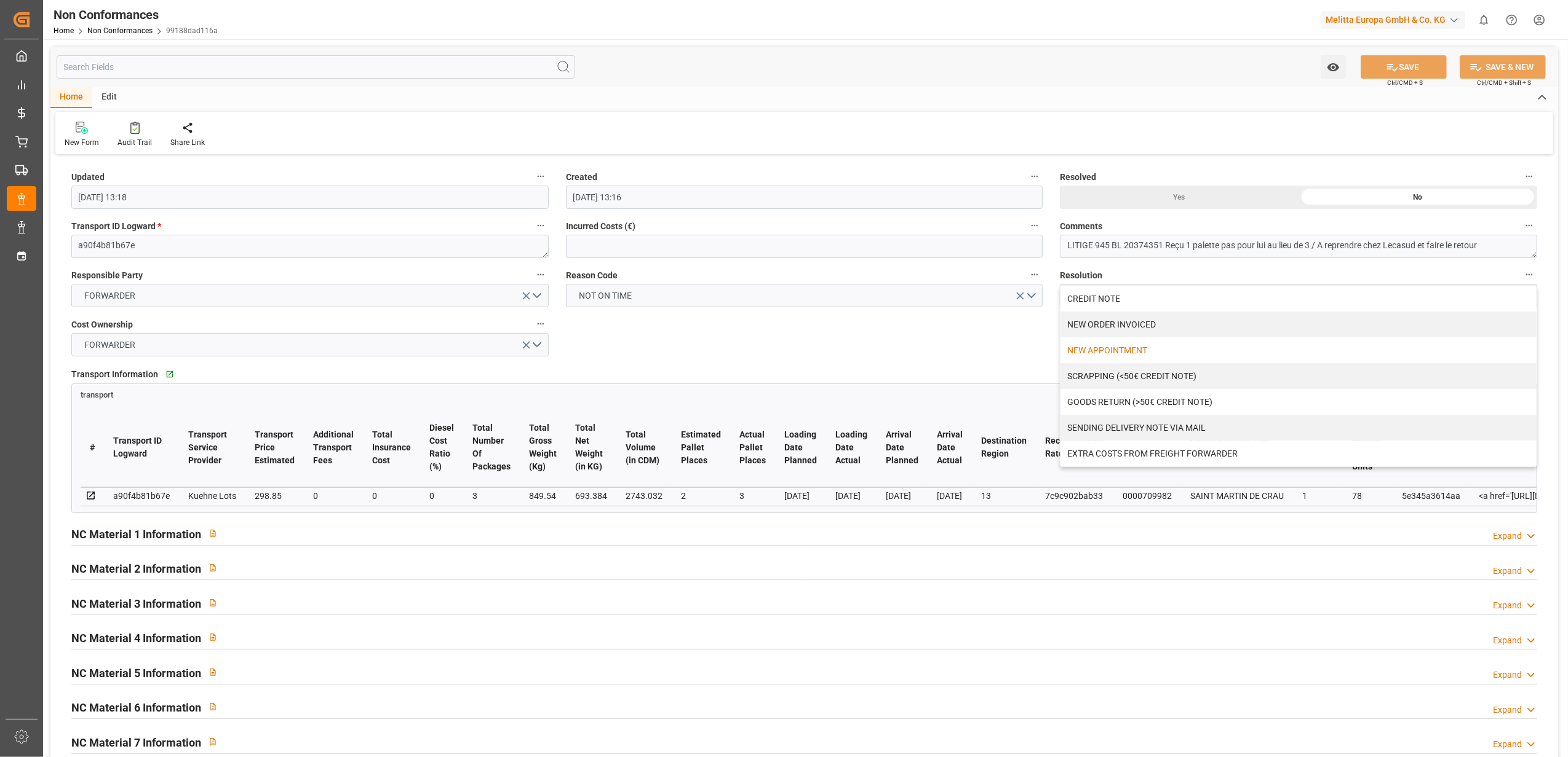
click at [918, 332] on div "Updated 11-09-2025 13:18 Created 21-07-2025 13:16 Resolved Yes No Transport ID …" at bounding box center [804, 534] width 1508 height 754
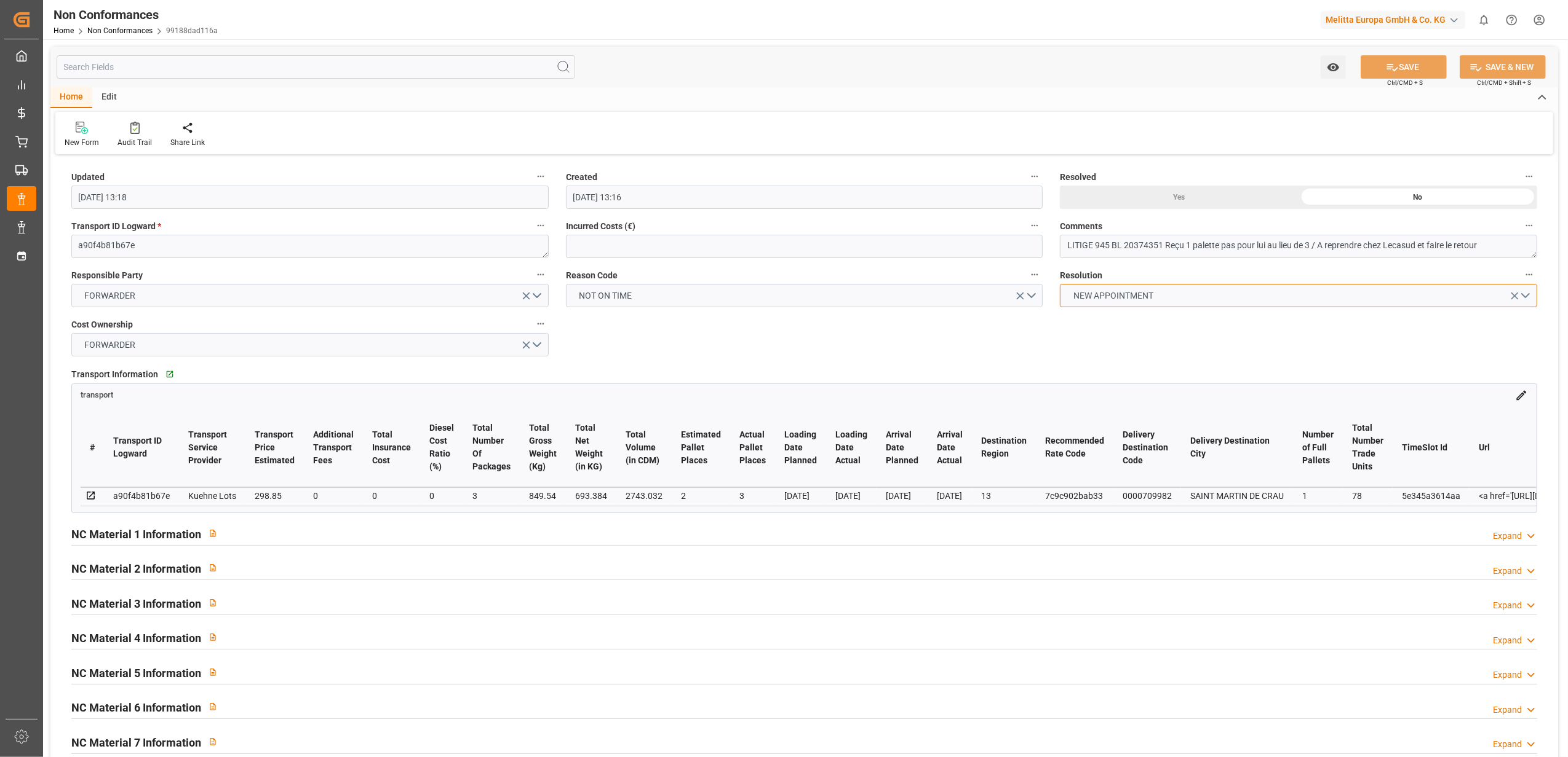
click at [1526, 293] on button "NEW APPOINTMENT" at bounding box center [1299, 296] width 477 height 24
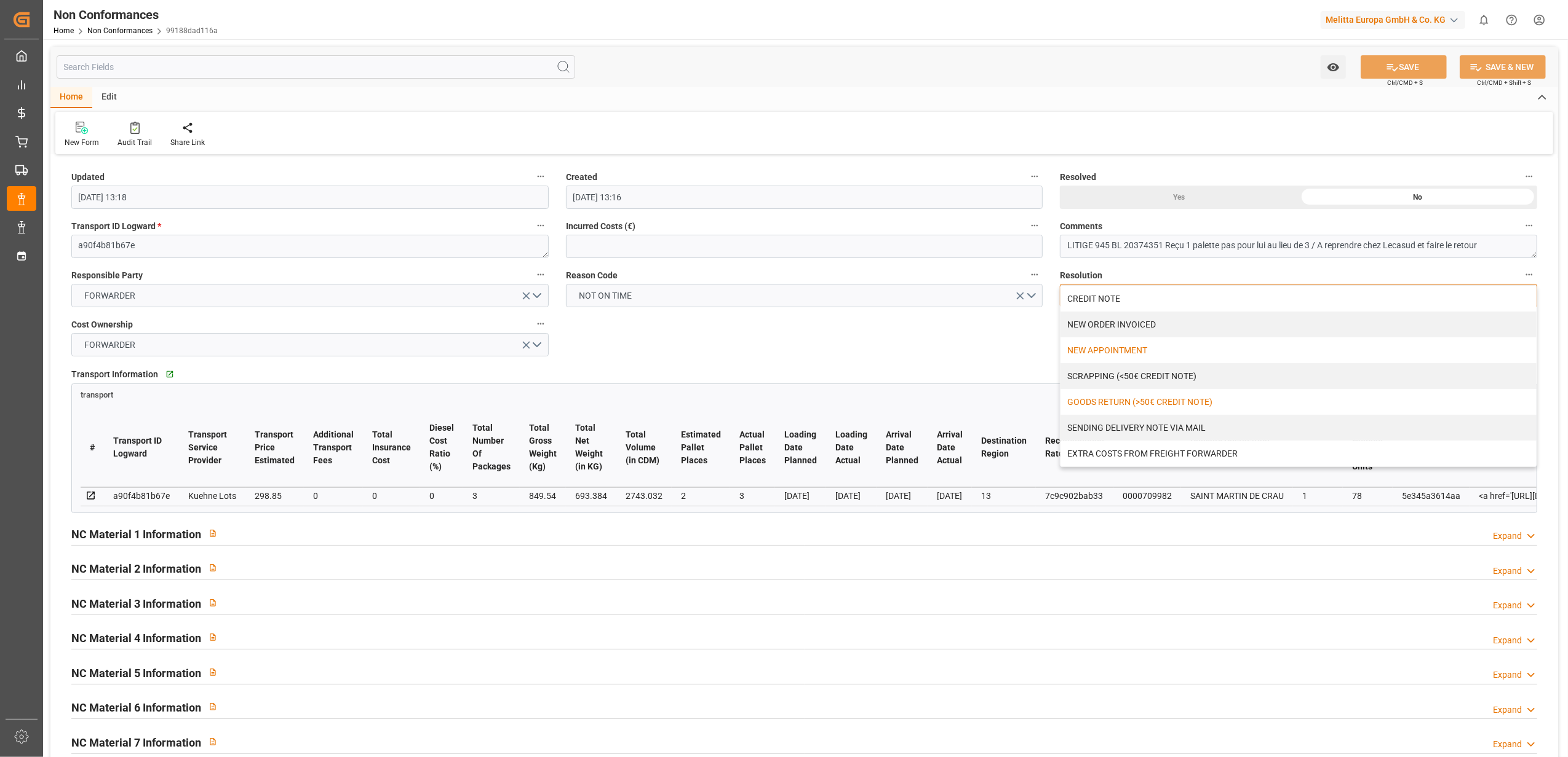
click at [1208, 404] on div "GOODS RETURN (>50€ CREDIT NOTE)" at bounding box center [1298, 402] width 476 height 26
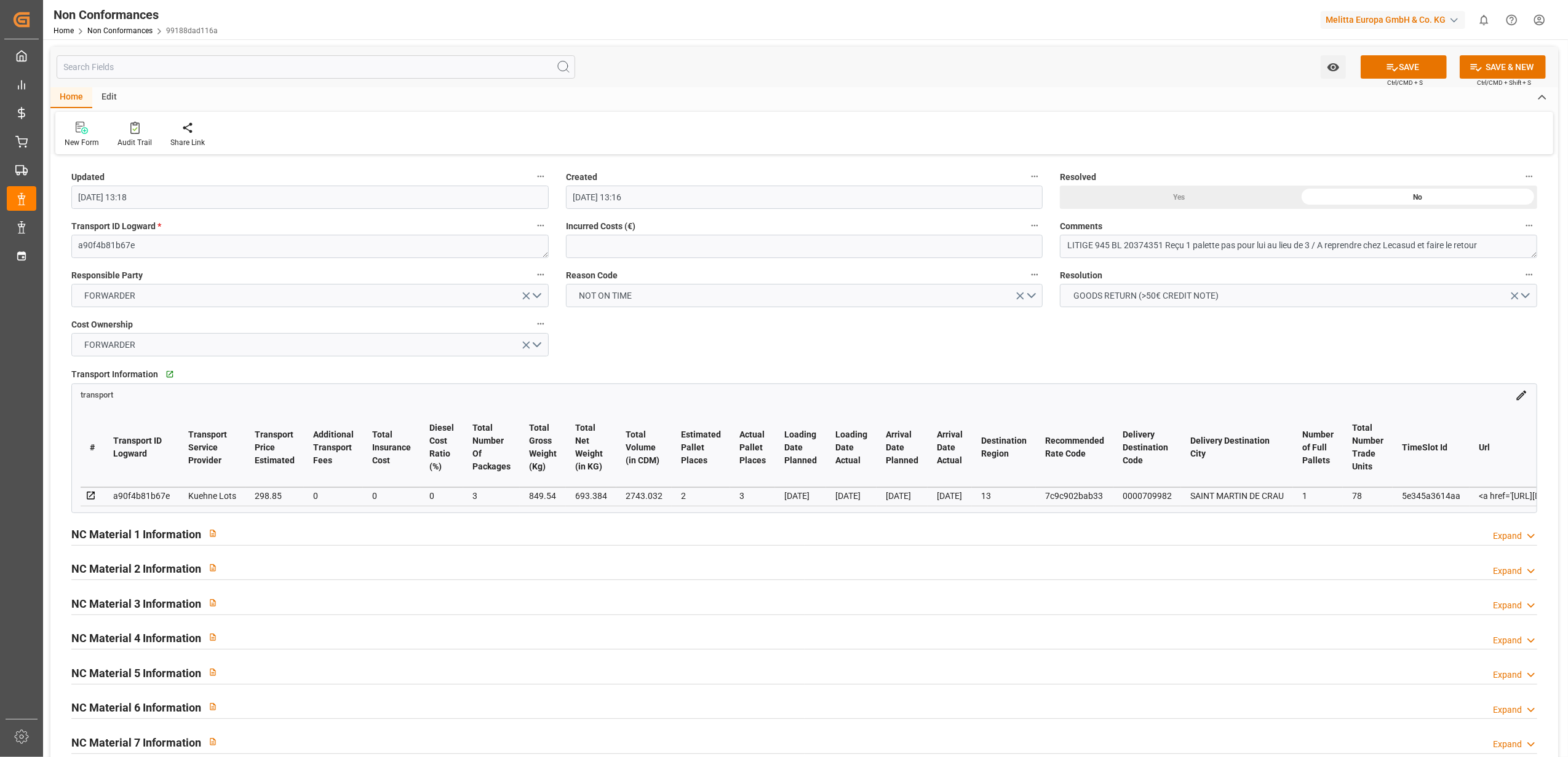
click at [1192, 347] on div "Updated 11-09-2025 13:18 Created 21-07-2025 13:16 Resolved Yes No Transport ID …" at bounding box center [804, 534] width 1508 height 754
click at [1425, 64] on button "SAVE" at bounding box center [1403, 67] width 86 height 24
type input "06-10-2025 13:09"
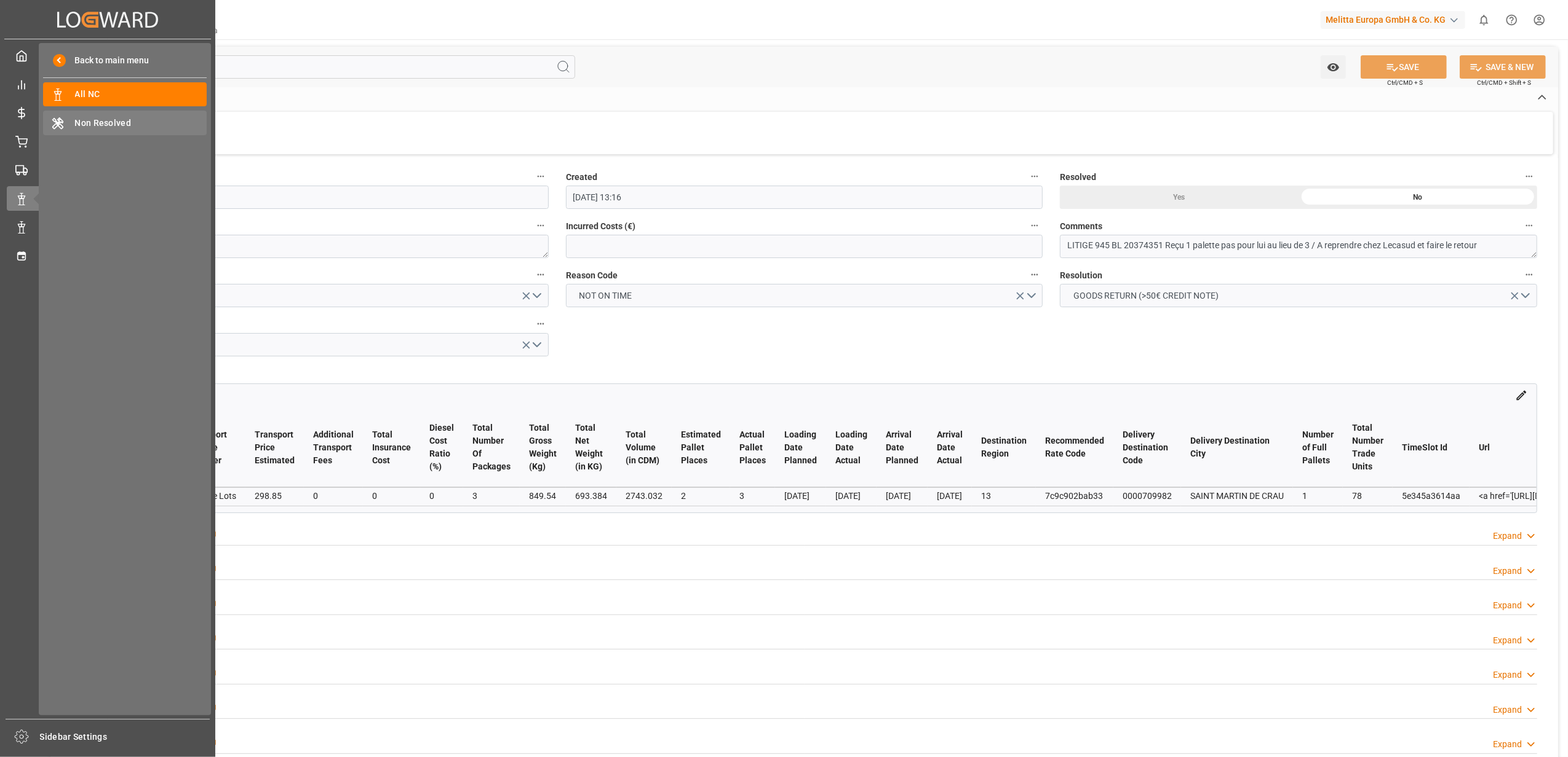
click at [118, 121] on span "Non Resolved" at bounding box center [141, 122] width 132 height 13
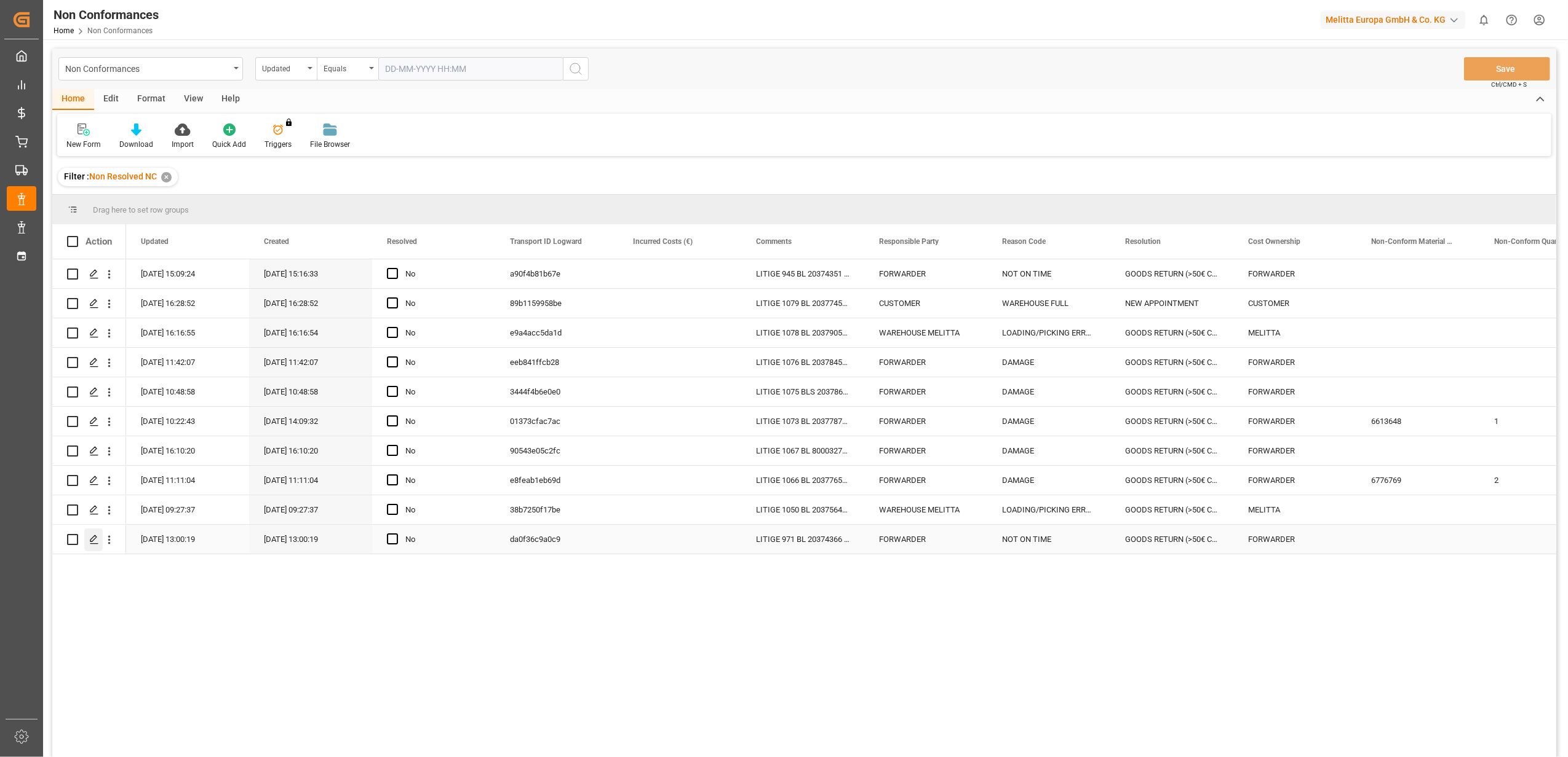
click at [94, 543] on icon "Press SPACE to select this row." at bounding box center [94, 540] width 10 height 10
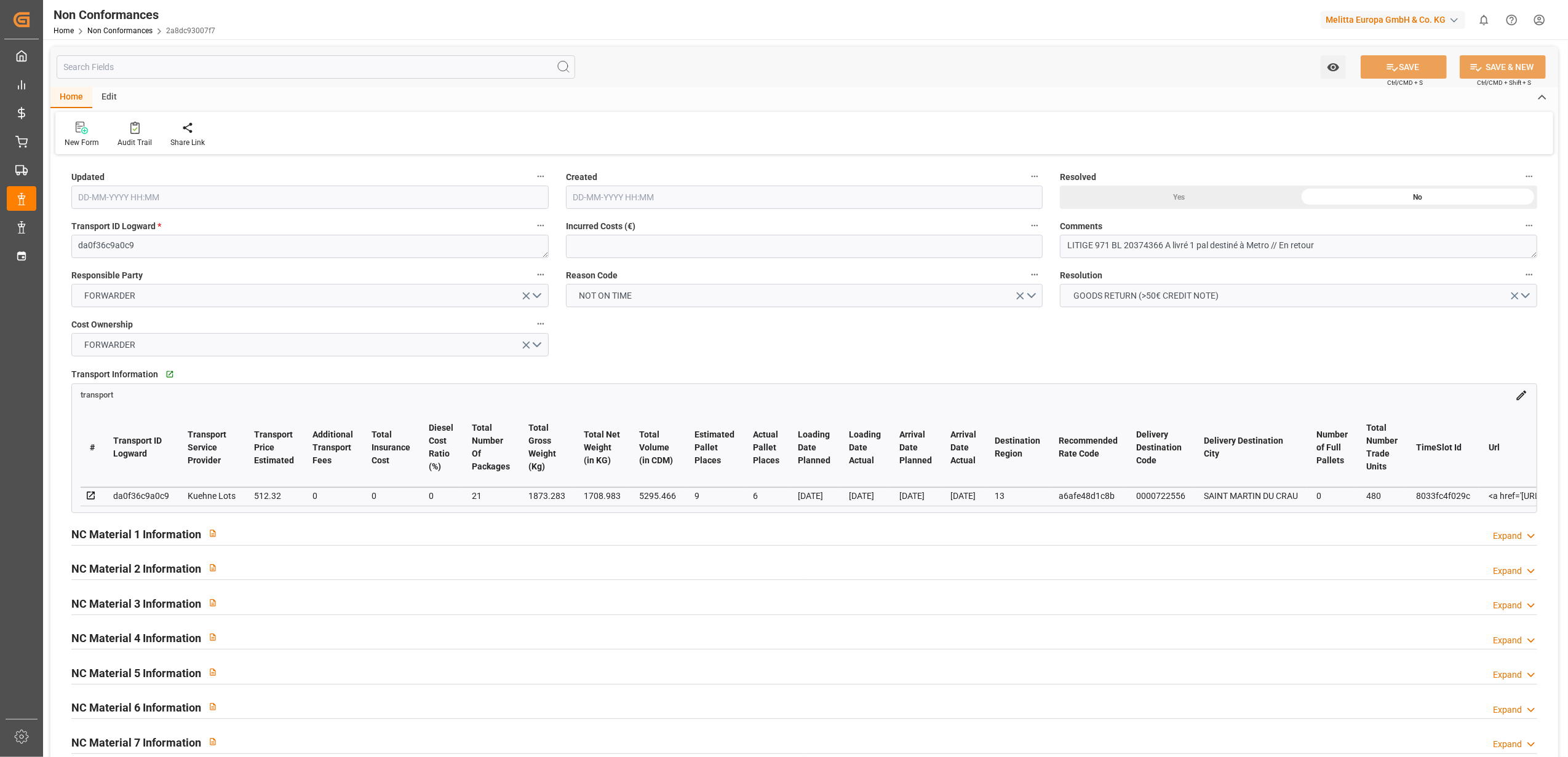
type input "29-07-2025 11:00"
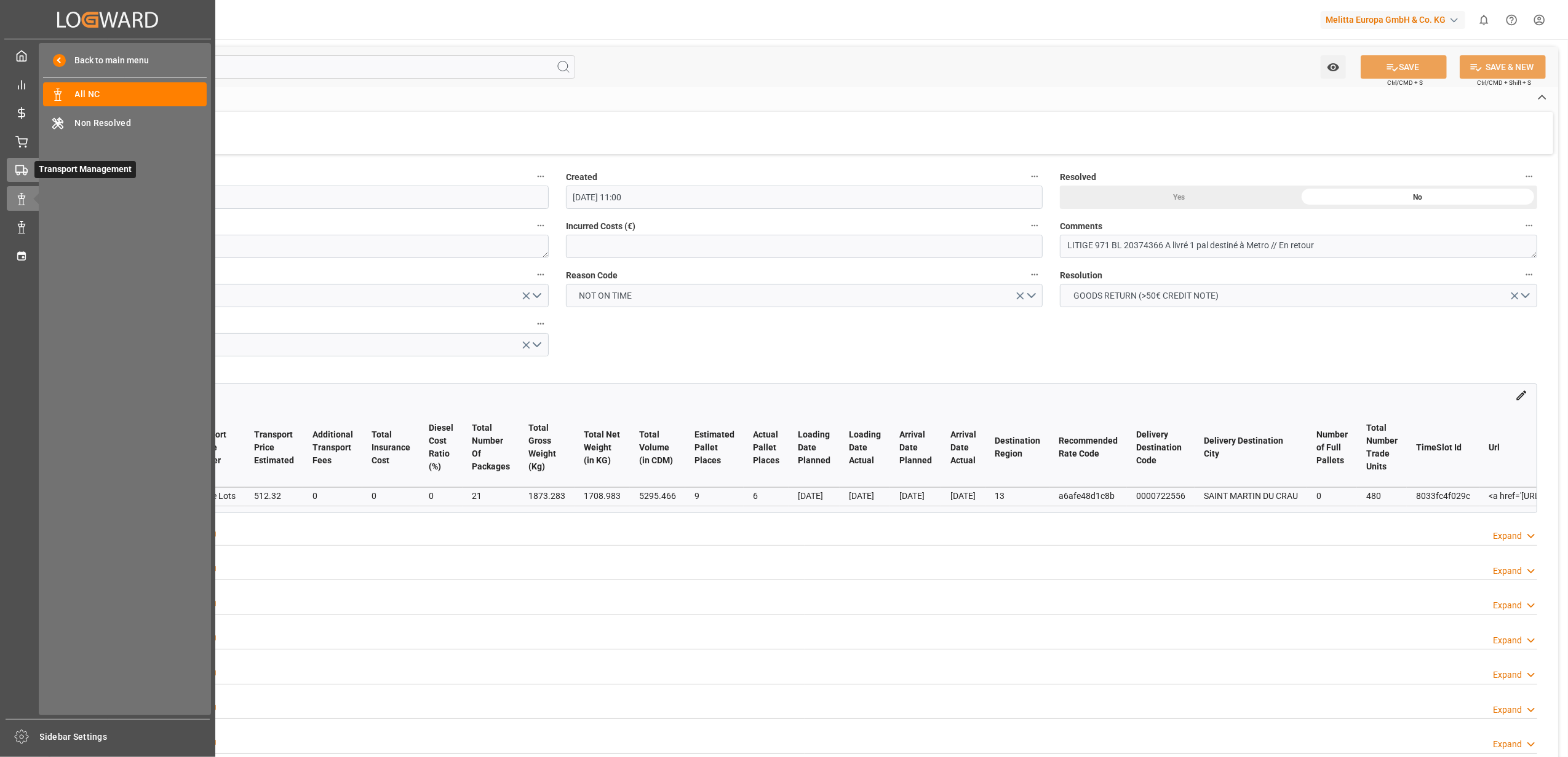
click at [14, 166] on div at bounding box center [17, 170] width 21 height 13
